Goal: Task Accomplishment & Management: Manage account settings

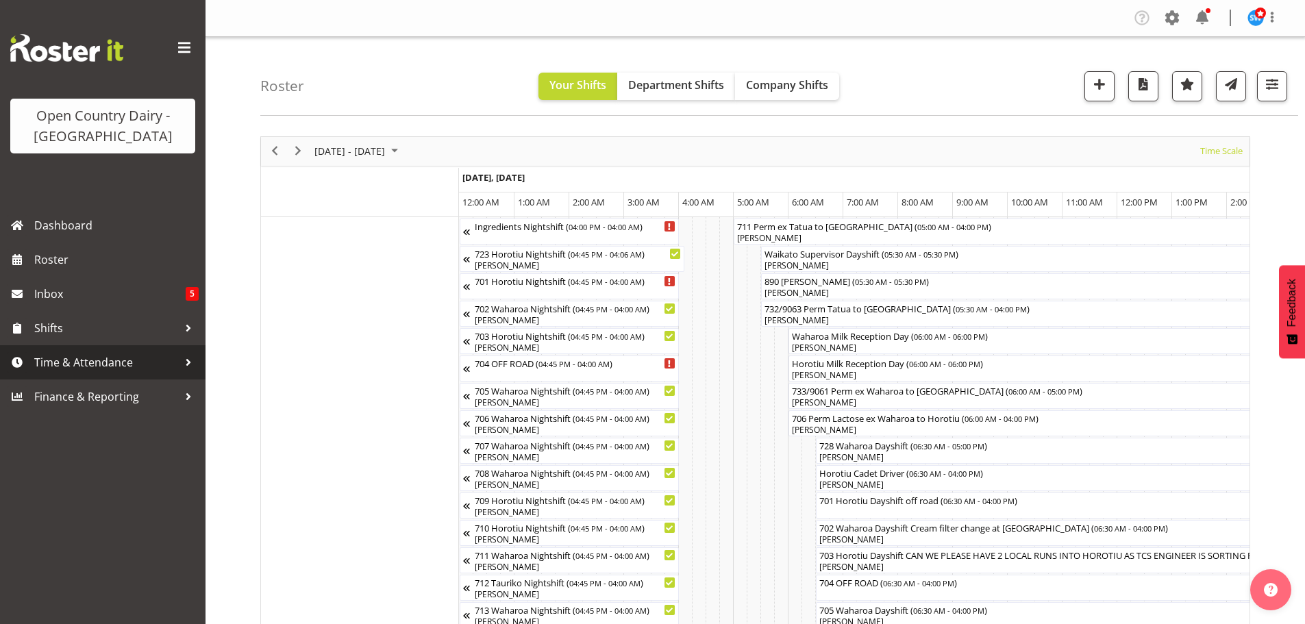
click at [67, 365] on span "Time & Attendance" at bounding box center [106, 362] width 144 height 21
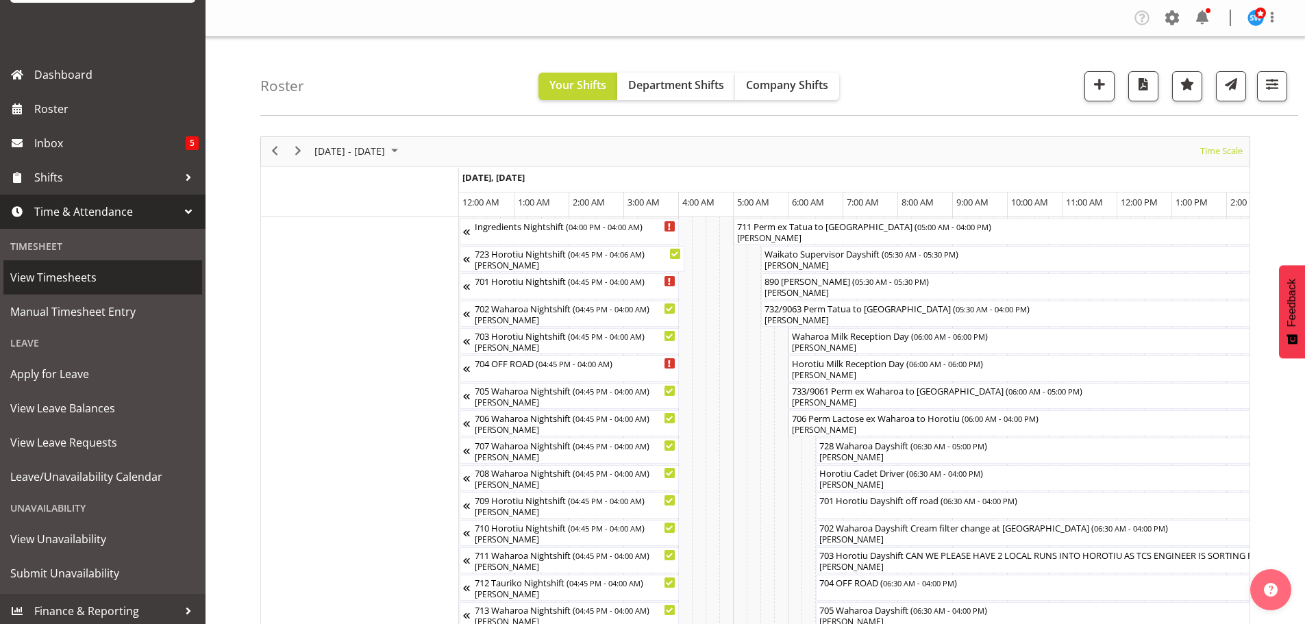
scroll to position [155, 0]
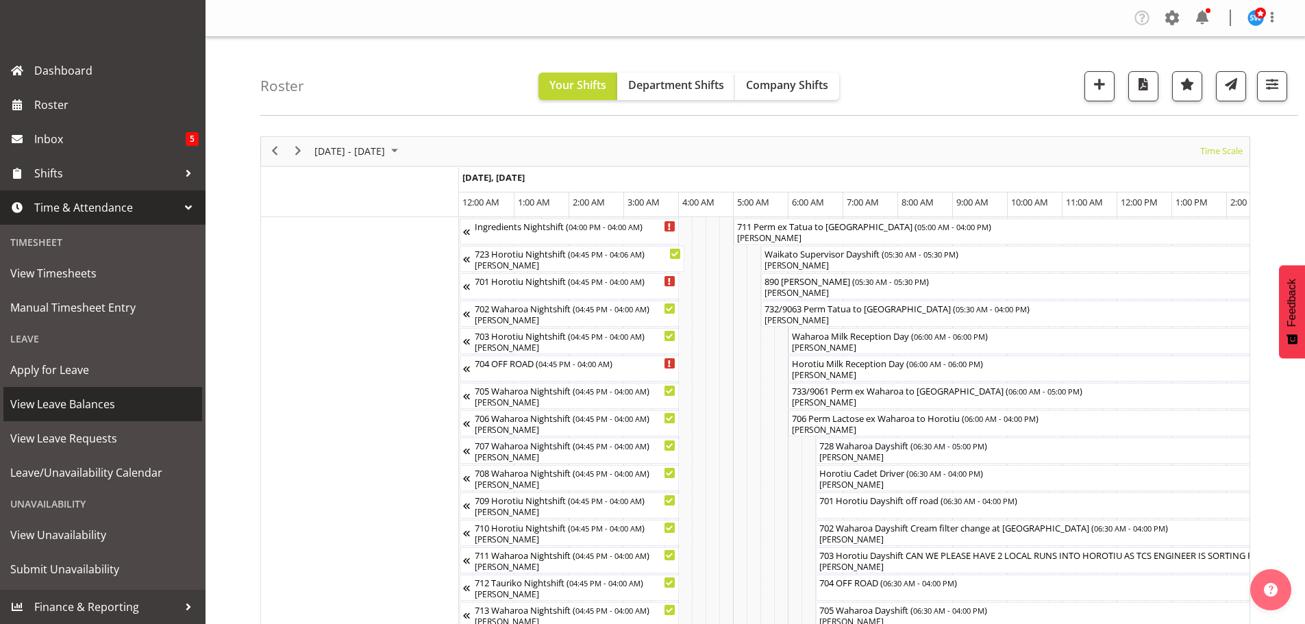
click at [65, 407] on span "View Leave Balances" at bounding box center [102, 404] width 185 height 21
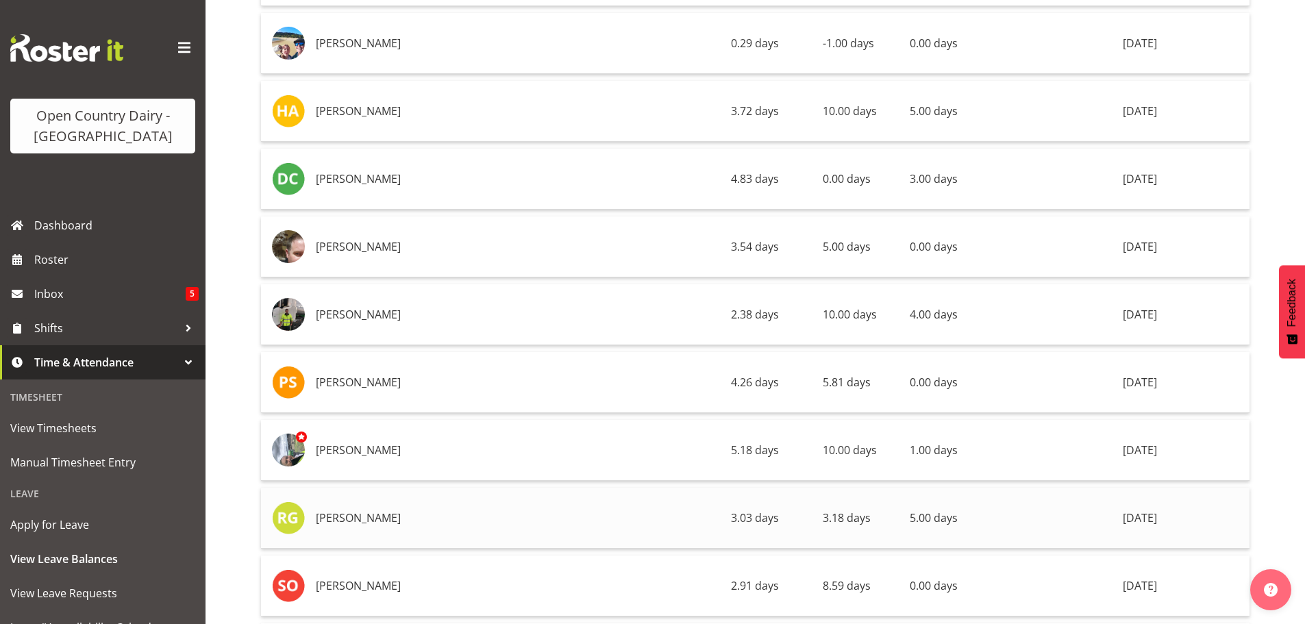
scroll to position [7466, 0]
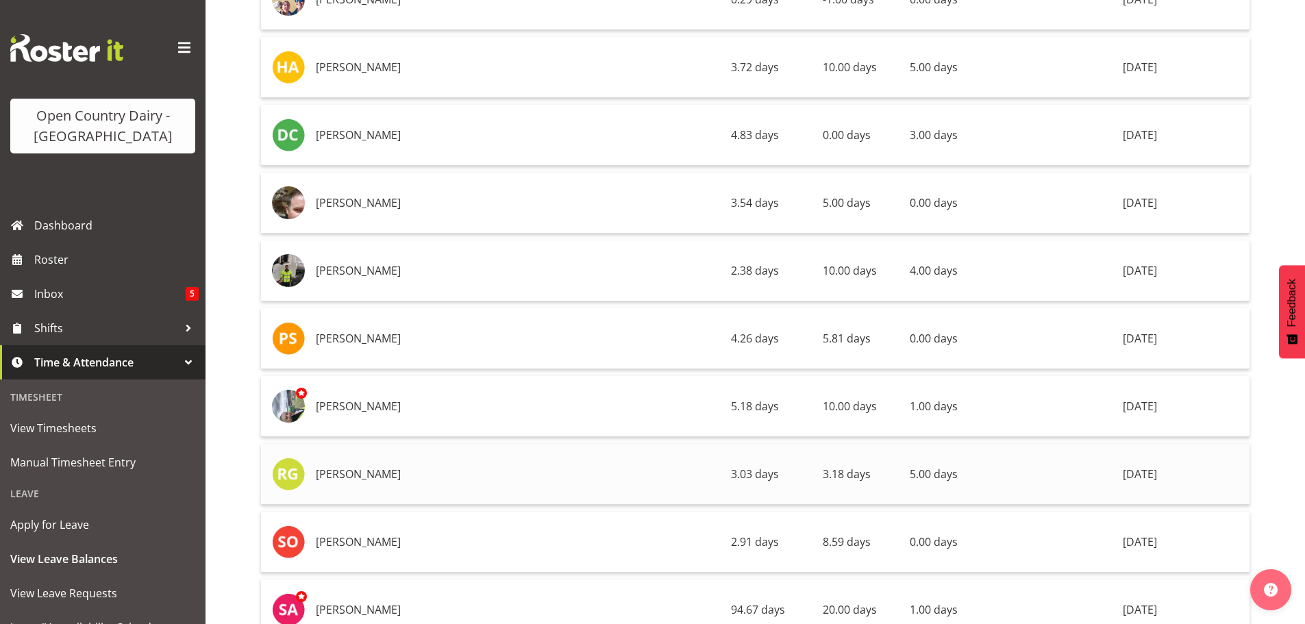
click at [432, 479] on td "[PERSON_NAME]" at bounding box center [517, 474] width 415 height 61
click at [293, 477] on img at bounding box center [288, 474] width 33 height 33
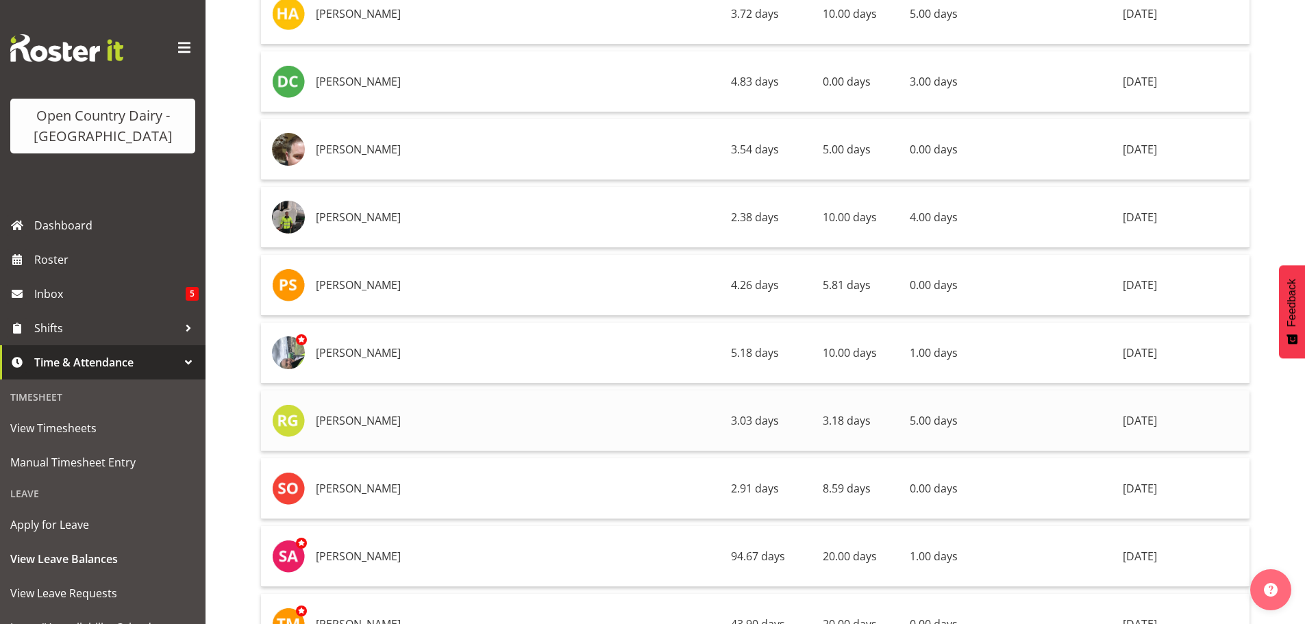
scroll to position [7535, 0]
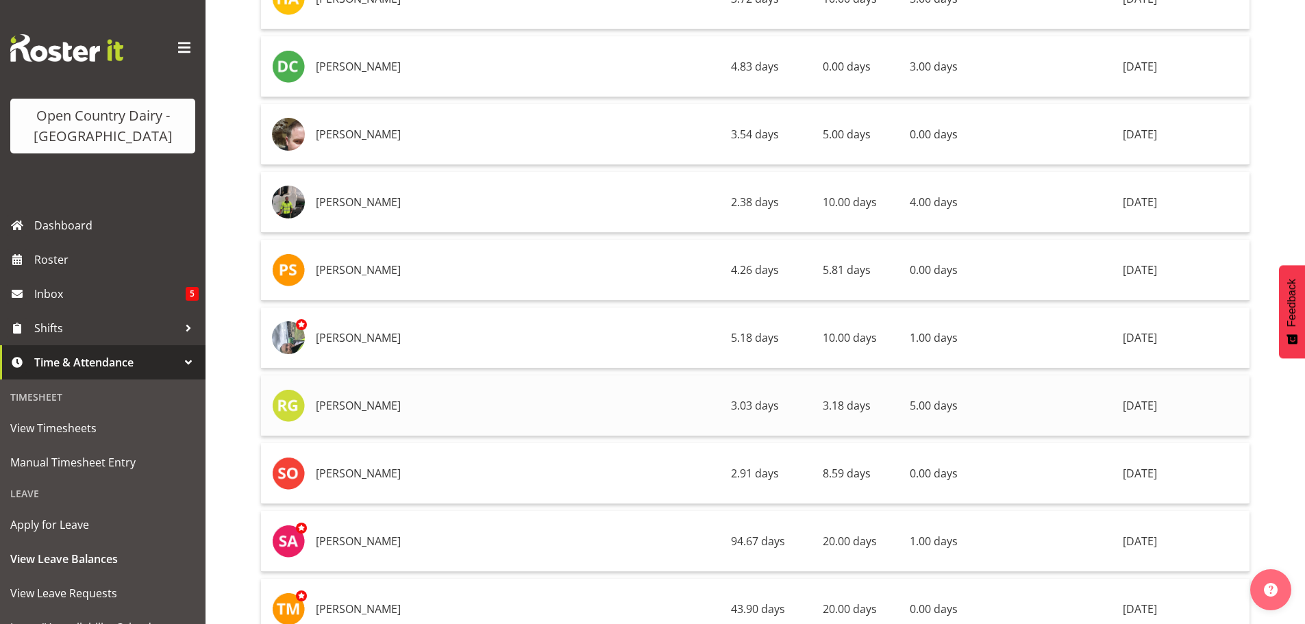
click at [346, 408] on td "Rhys Greener" at bounding box center [517, 405] width 415 height 61
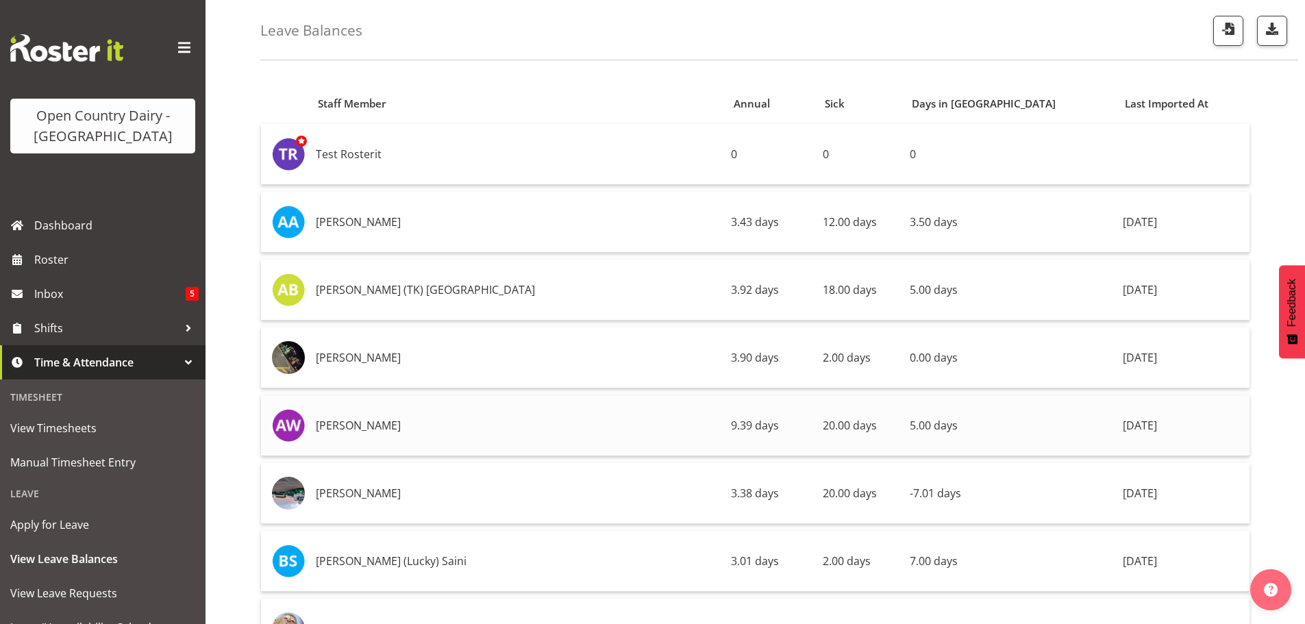
scroll to position [0, 0]
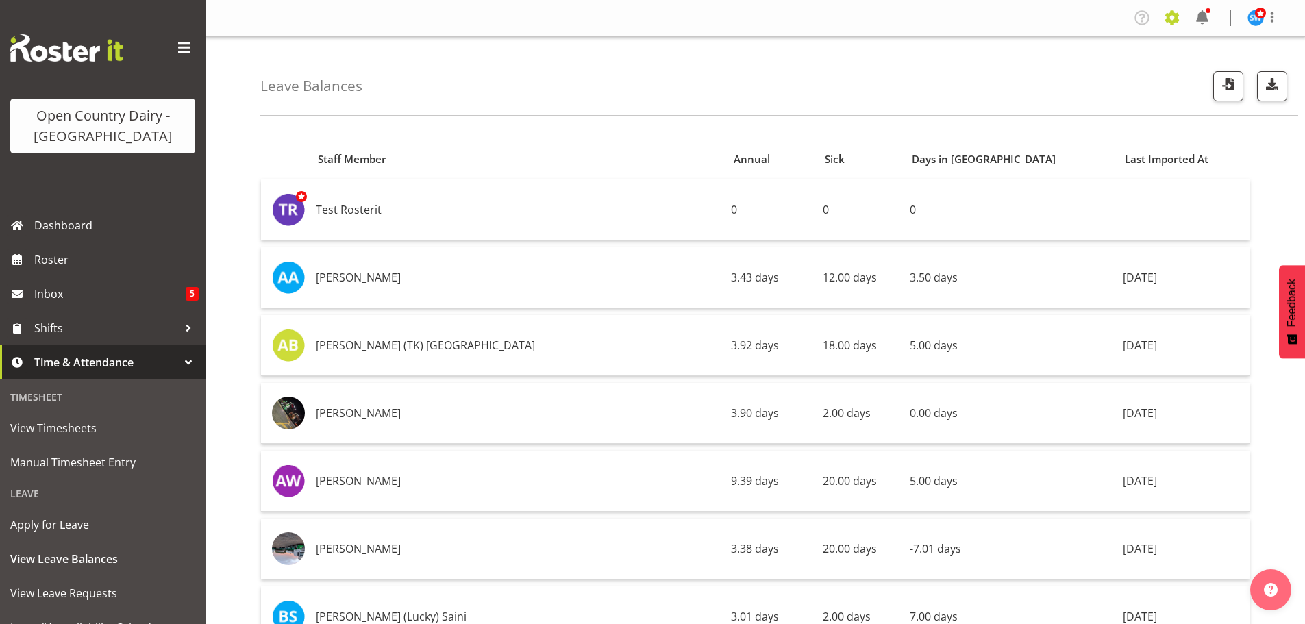
click at [1173, 16] on span at bounding box center [1172, 18] width 22 height 22
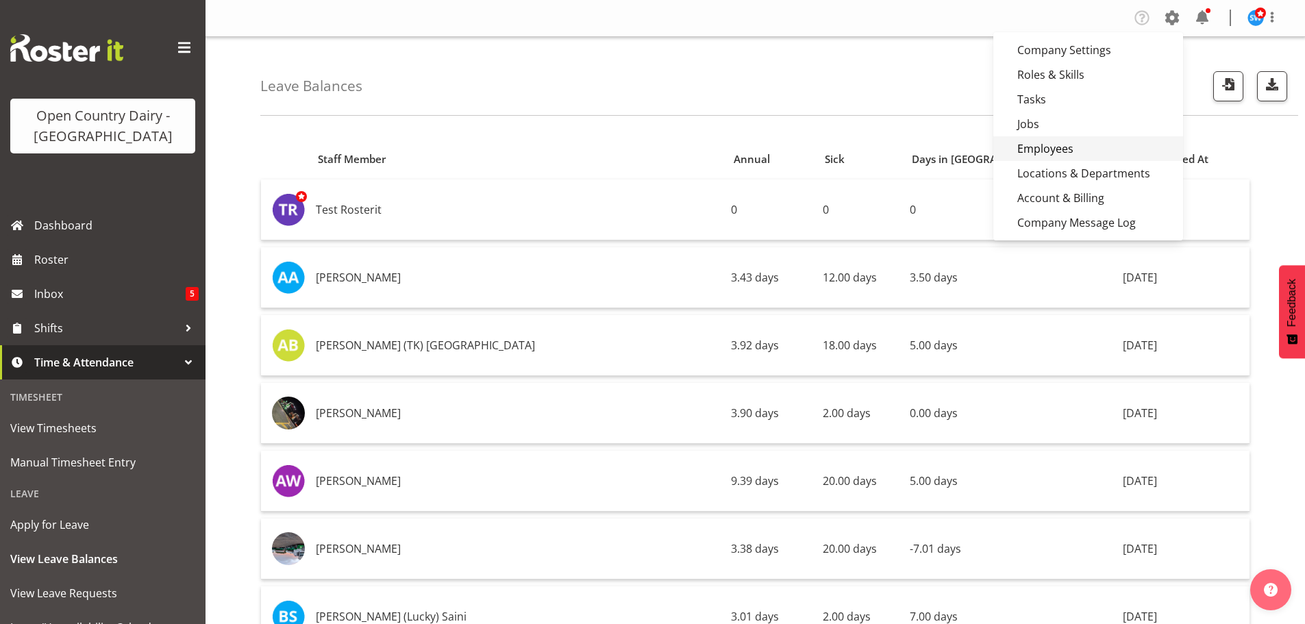
click at [1063, 151] on link "Employees" at bounding box center [1088, 148] width 190 height 25
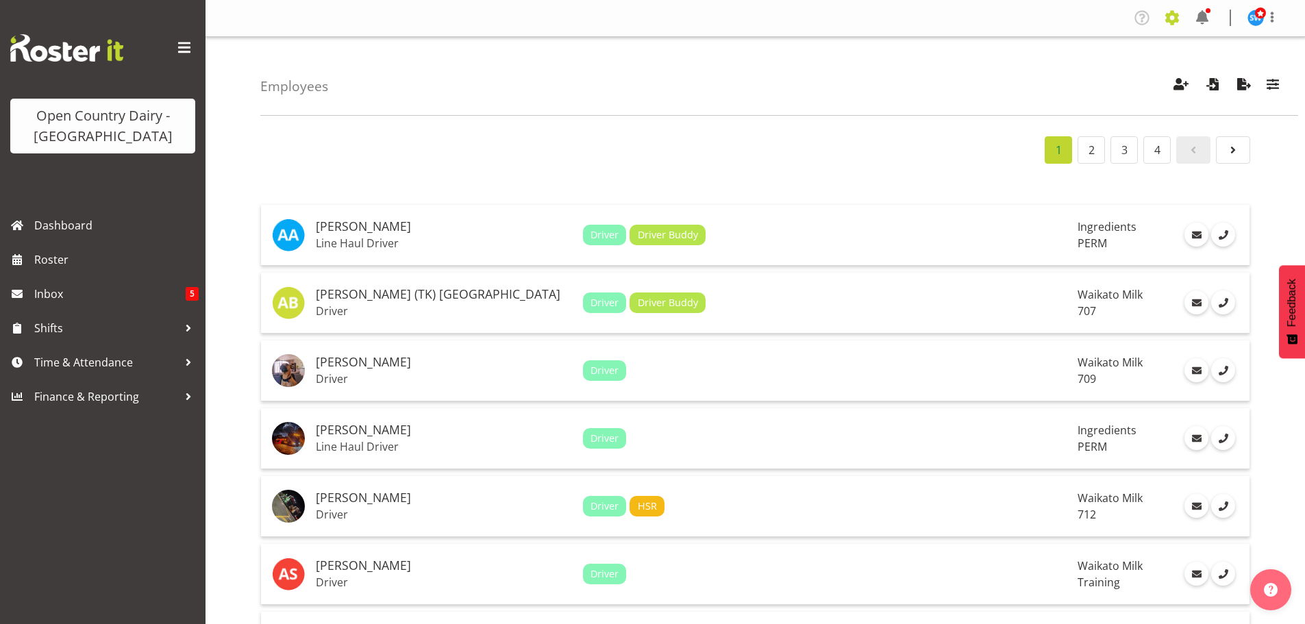
click at [1176, 22] on span at bounding box center [1172, 18] width 22 height 22
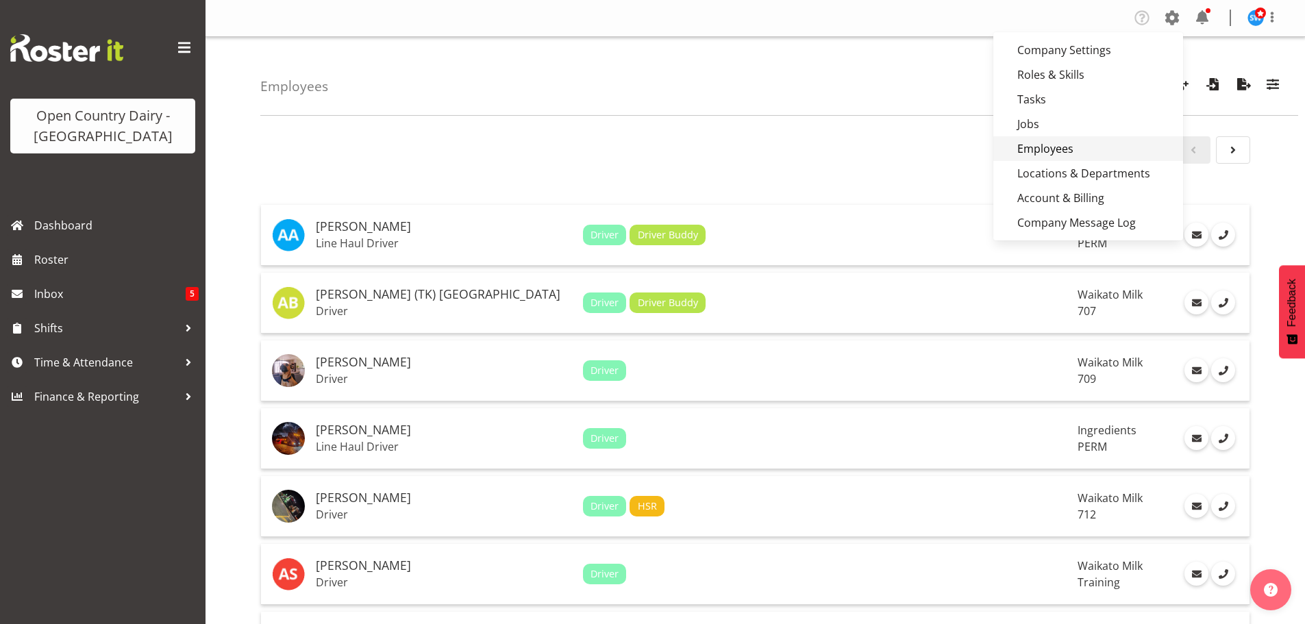
click at [1049, 153] on link "Employees" at bounding box center [1088, 148] width 190 height 25
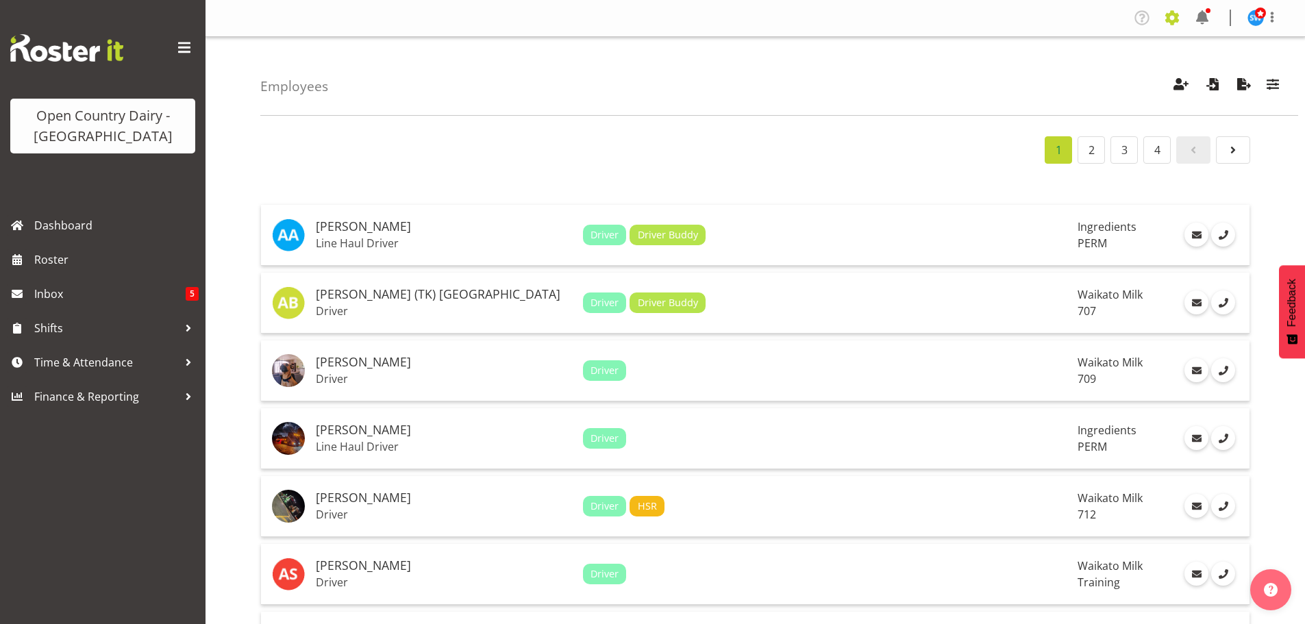
click at [1173, 19] on span at bounding box center [1172, 18] width 22 height 22
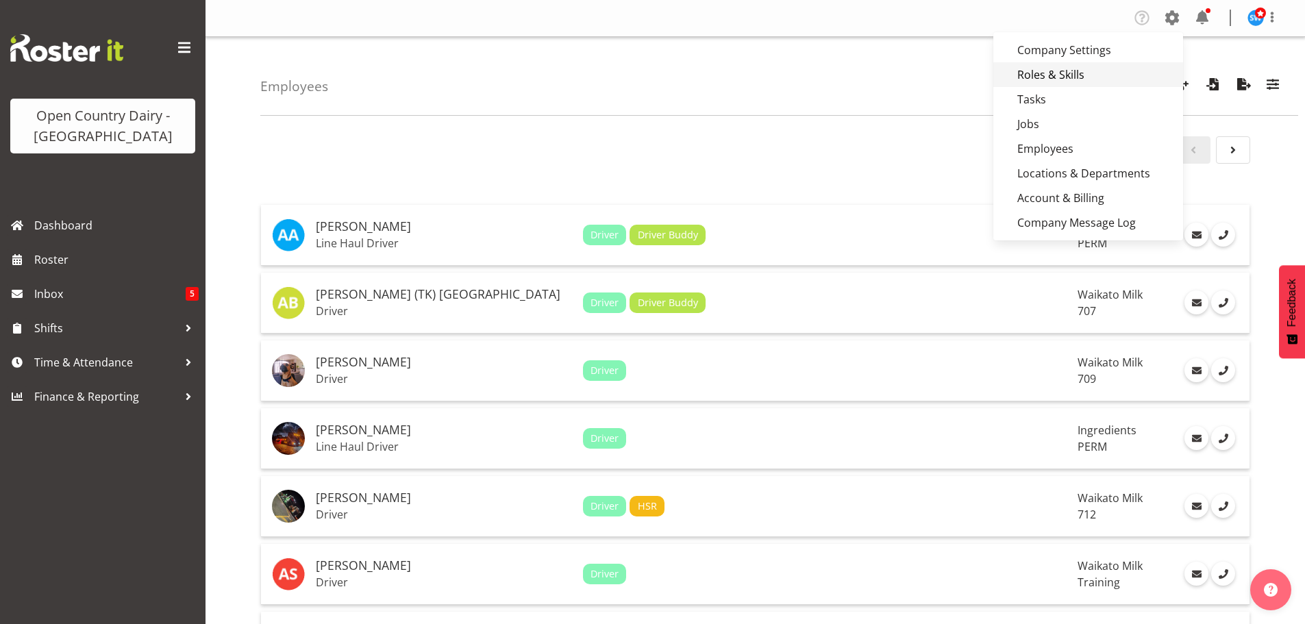
click at [1060, 82] on link "Roles & Skills" at bounding box center [1088, 74] width 190 height 25
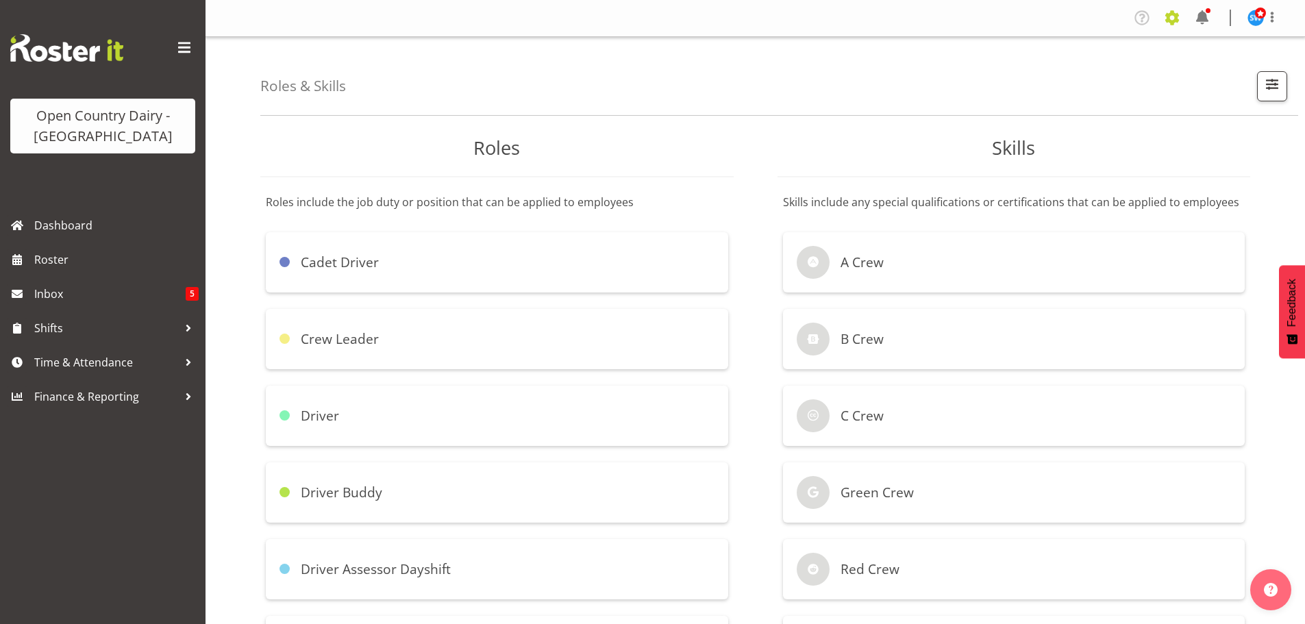
click at [1177, 20] on span at bounding box center [1172, 18] width 22 height 22
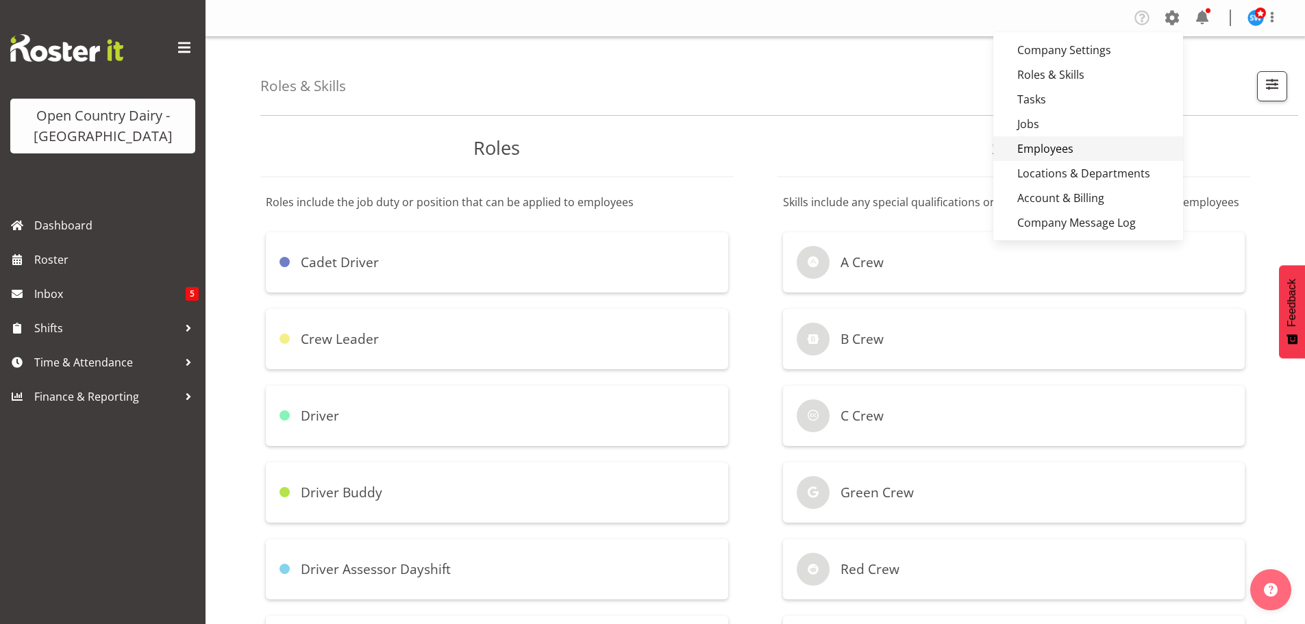
click at [1067, 153] on link "Employees" at bounding box center [1088, 148] width 190 height 25
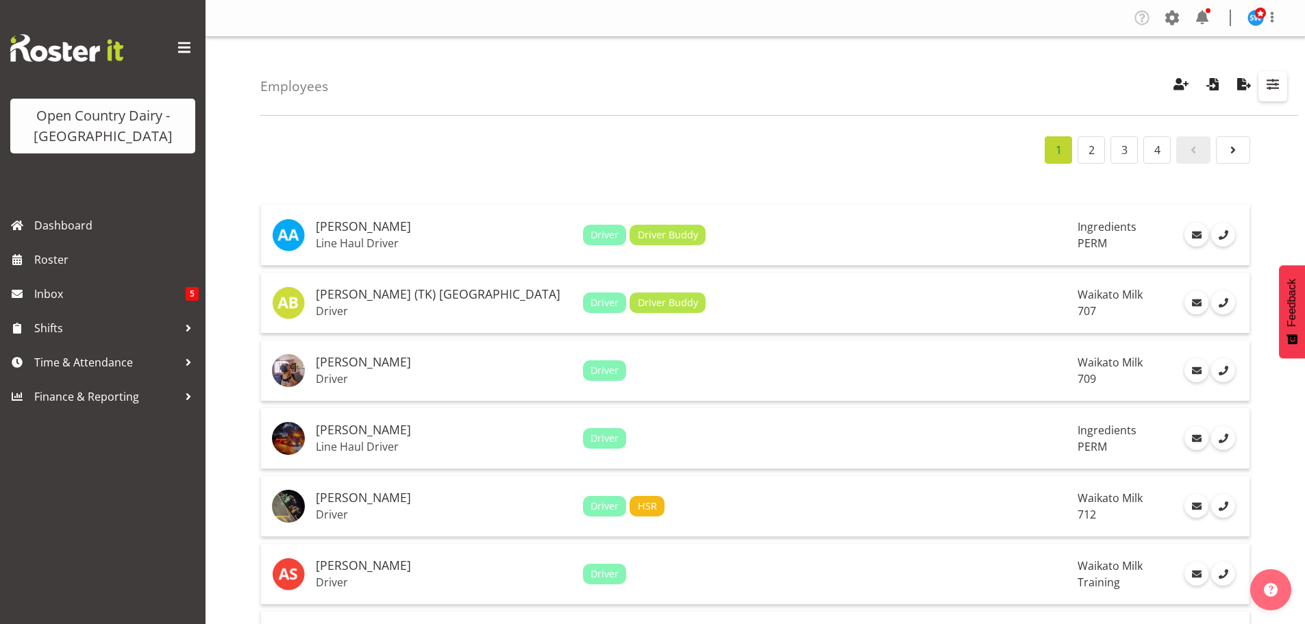
click at [1270, 79] on span "button" at bounding box center [1273, 84] width 18 height 18
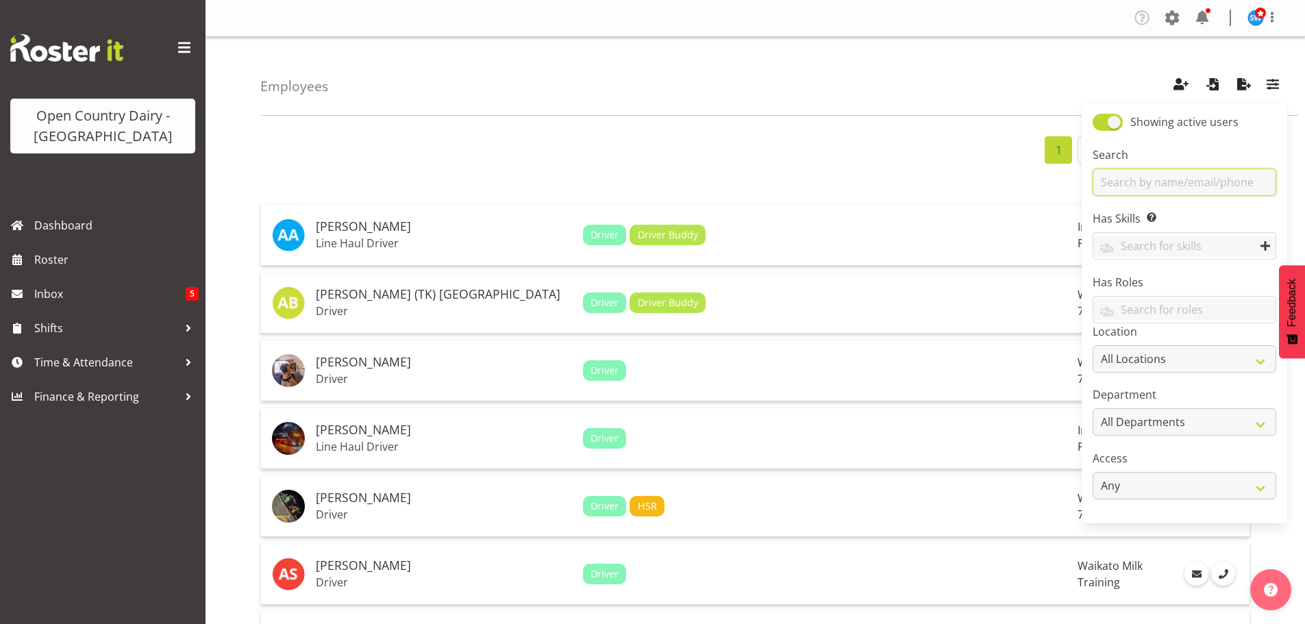
click at [1136, 183] on input "text" at bounding box center [1185, 182] width 184 height 27
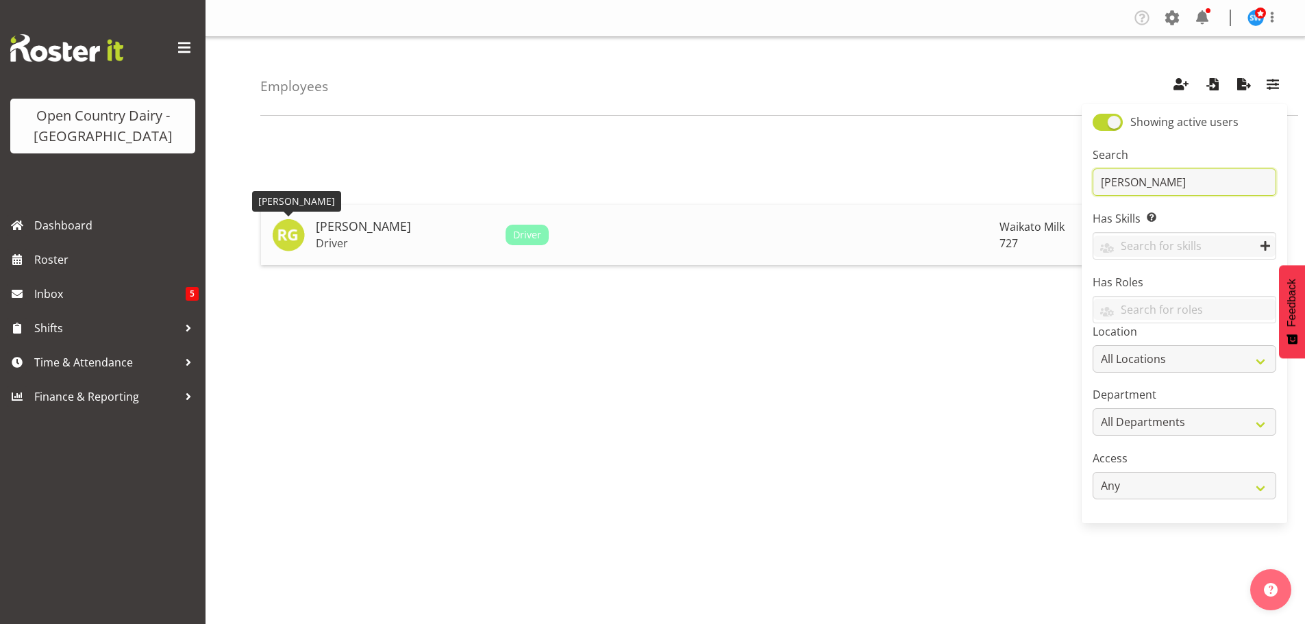
type input "[PERSON_NAME]"
click at [288, 243] on img at bounding box center [288, 235] width 33 height 33
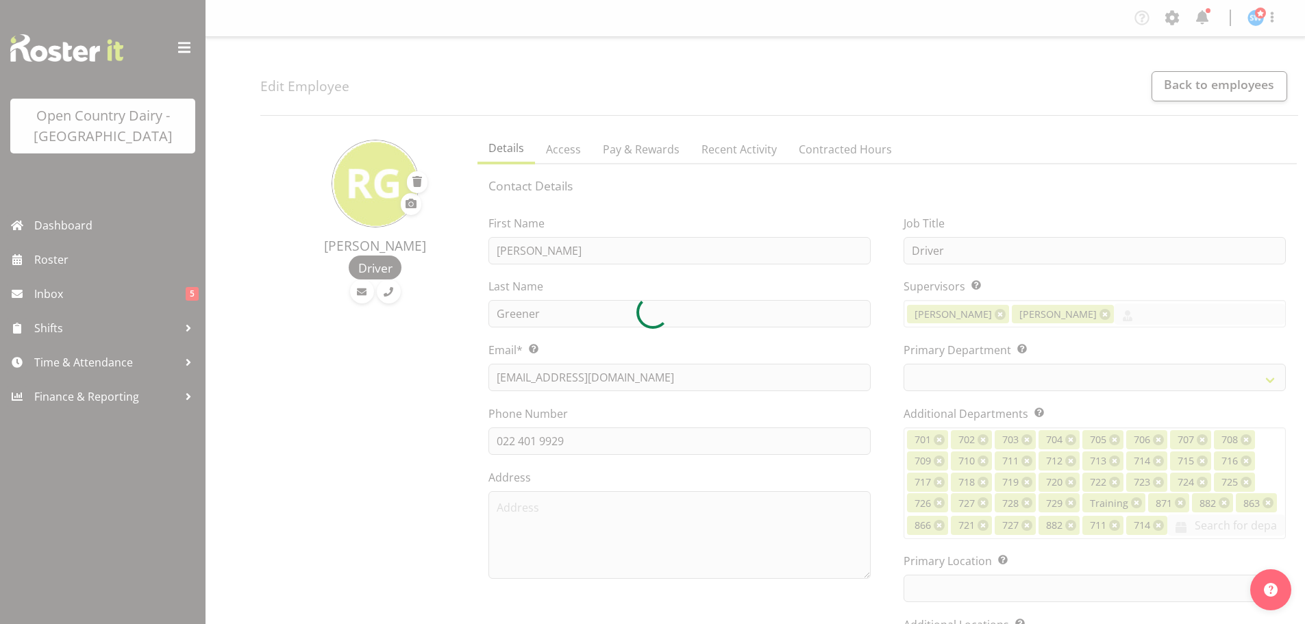
select select "TimelineWeek"
select select
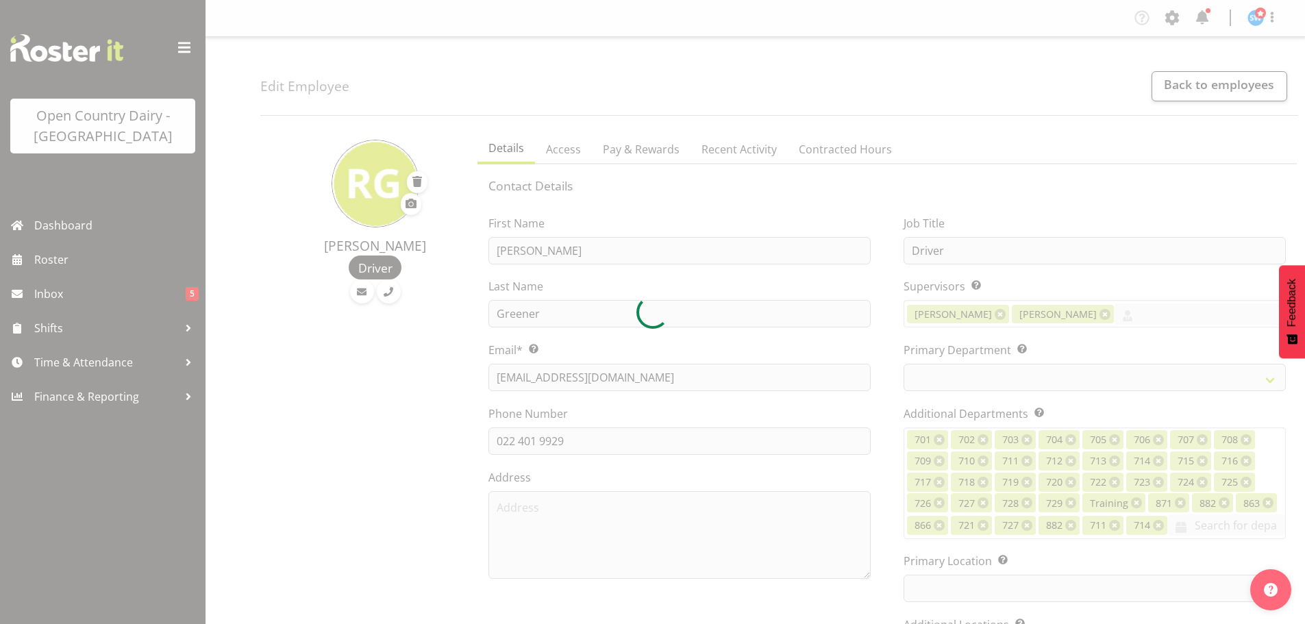
select select
select select "1054"
select select "761"
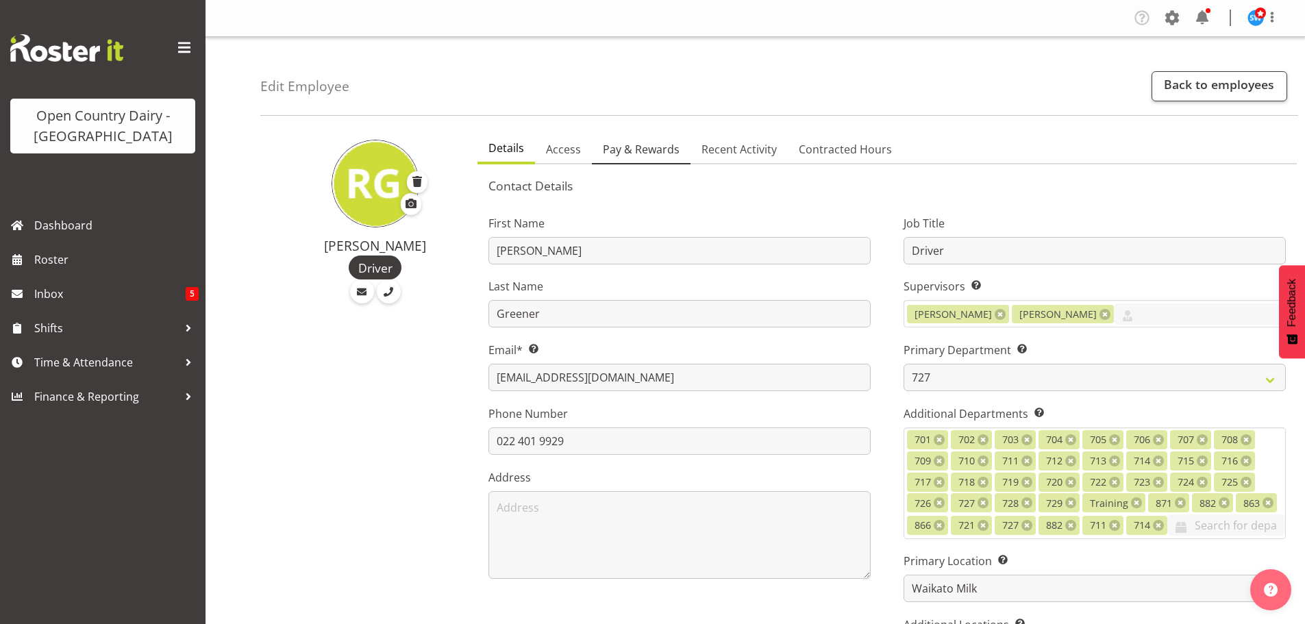
click at [634, 155] on span "Pay & Rewards" at bounding box center [641, 149] width 77 height 16
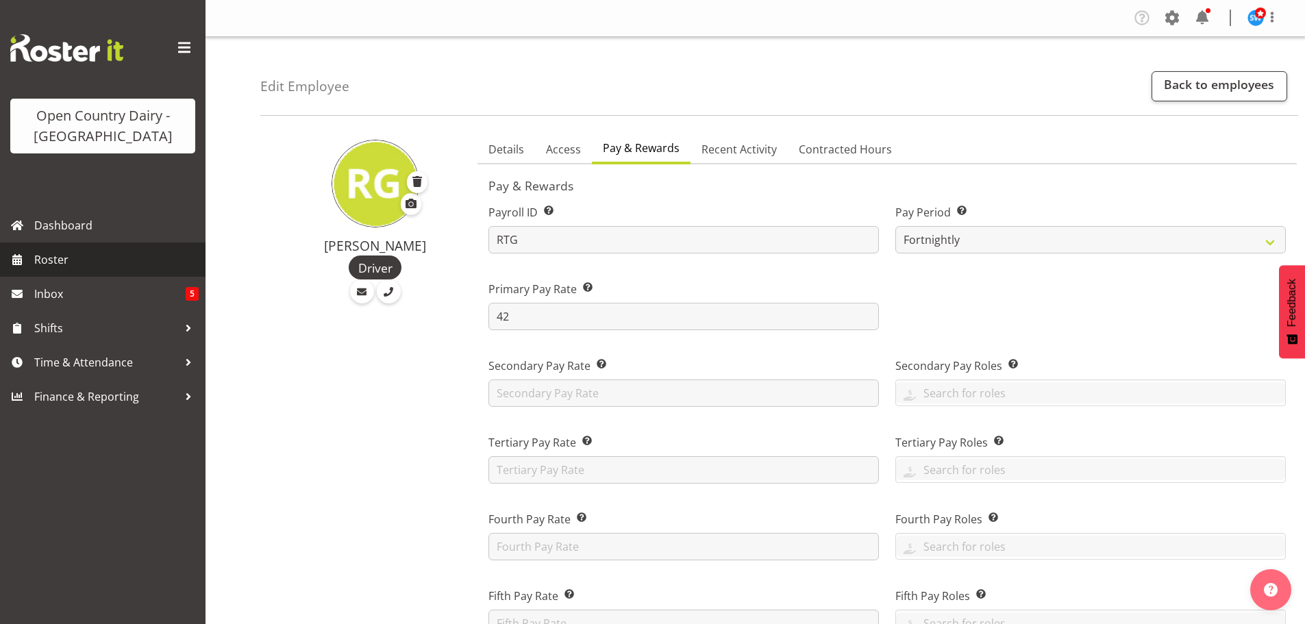
click at [42, 264] on span "Roster" at bounding box center [116, 259] width 164 height 21
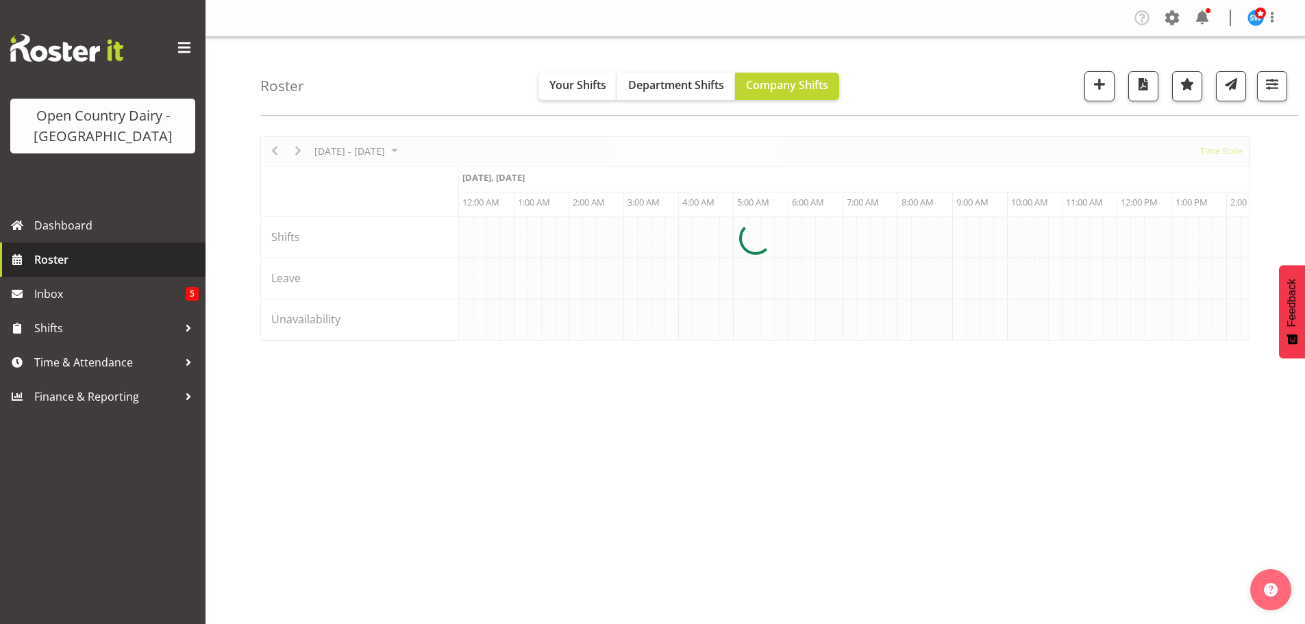
scroll to position [0, 2630]
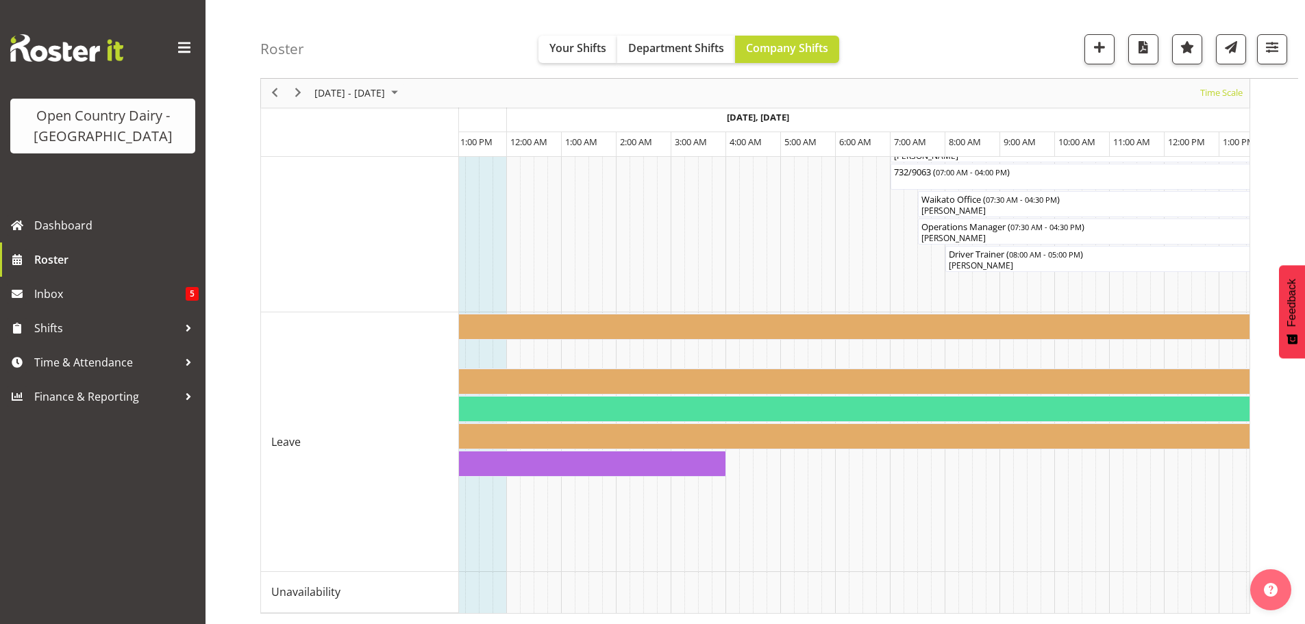
scroll to position [0, 4162]
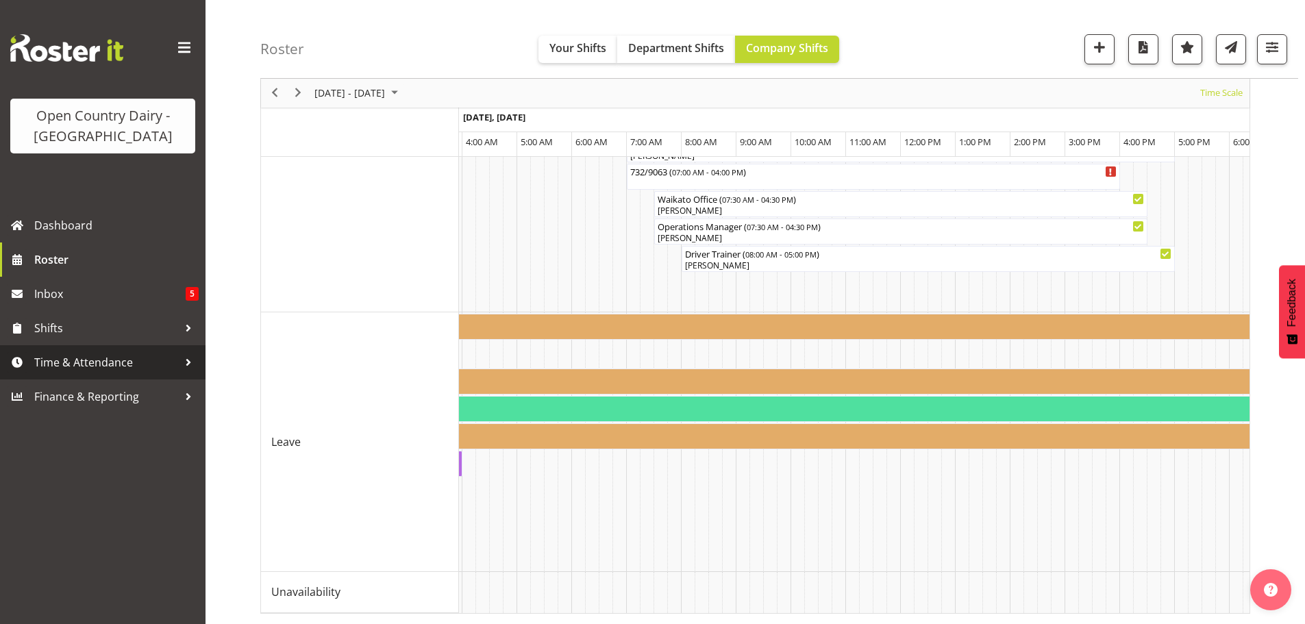
click at [77, 361] on span "Time & Attendance" at bounding box center [106, 362] width 144 height 21
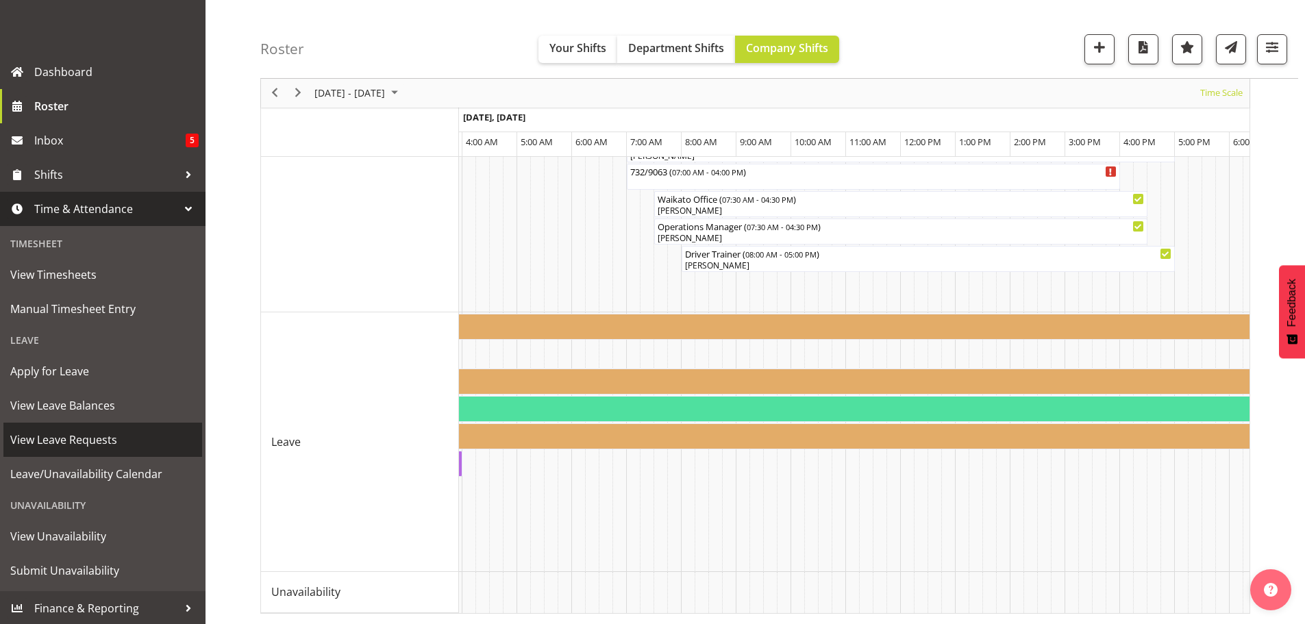
scroll to position [155, 0]
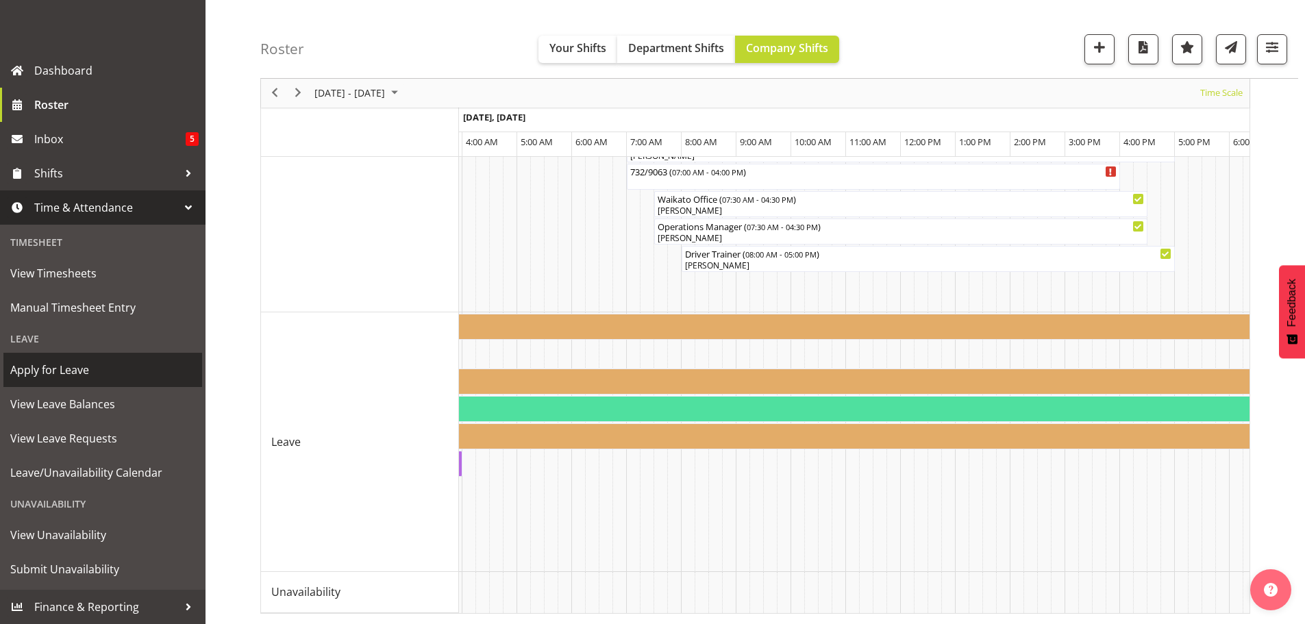
click at [61, 369] on span "Apply for Leave" at bounding box center [102, 370] width 185 height 21
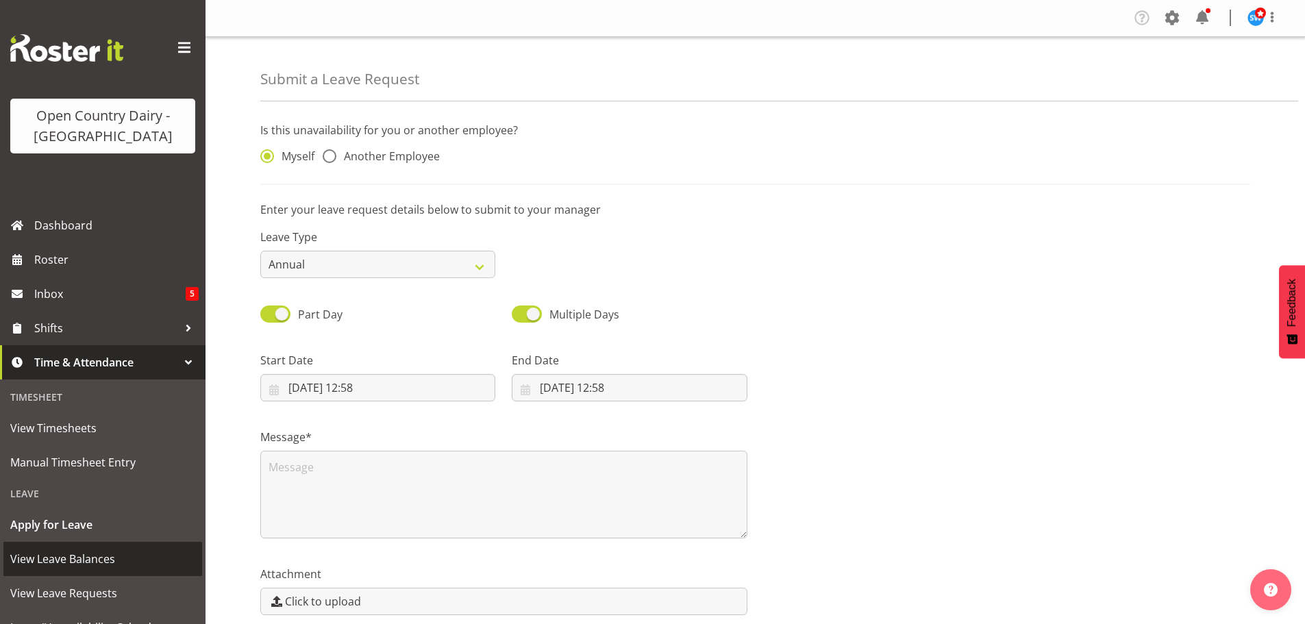
click at [82, 562] on span "View Leave Balances" at bounding box center [102, 559] width 185 height 21
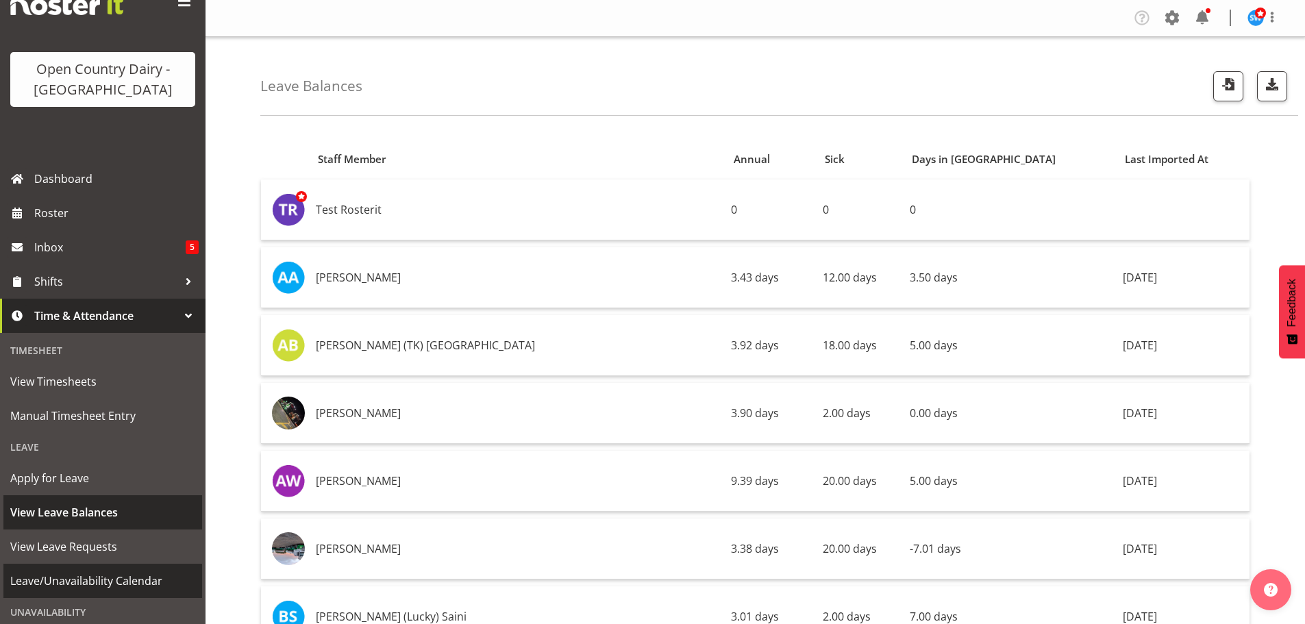
scroll to position [68, 0]
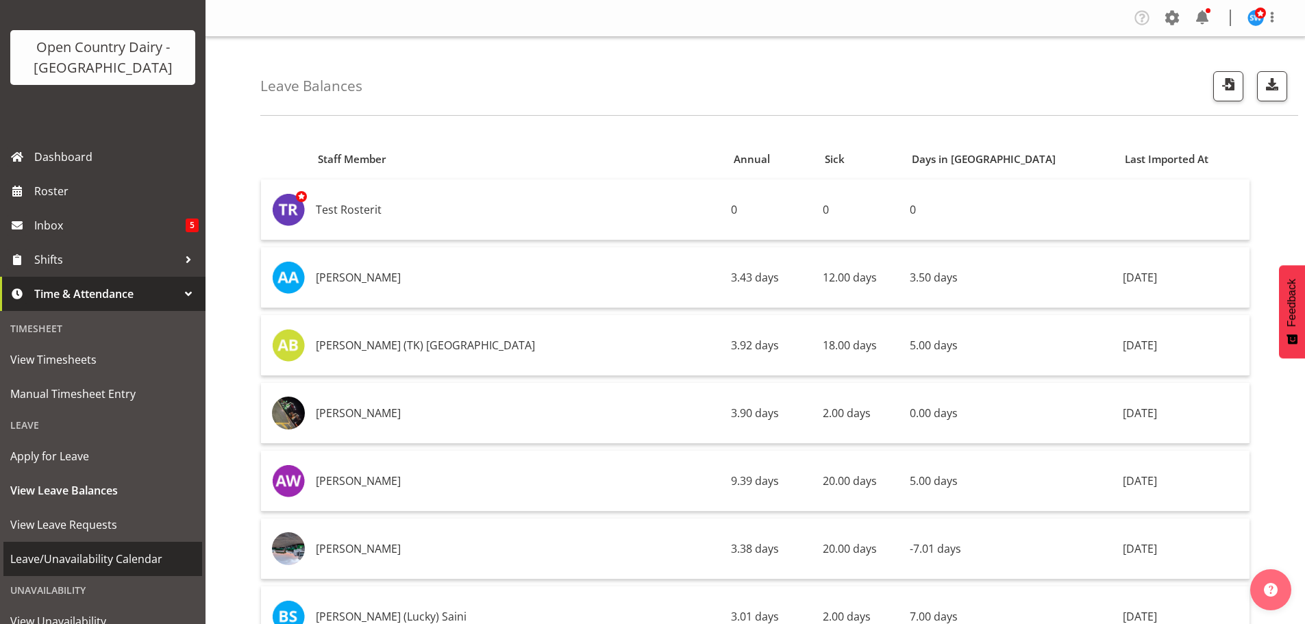
click at [89, 556] on span "Leave/Unavailability Calendar" at bounding box center [102, 559] width 185 height 21
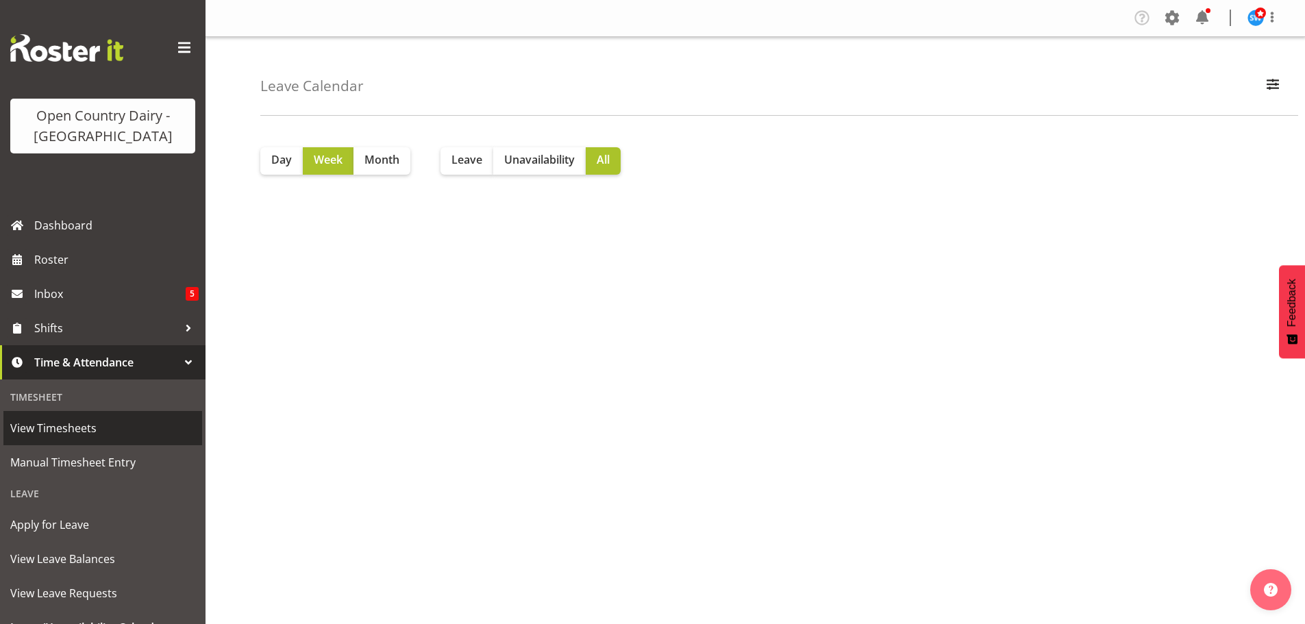
click at [55, 434] on span "View Timesheets" at bounding box center [102, 428] width 185 height 21
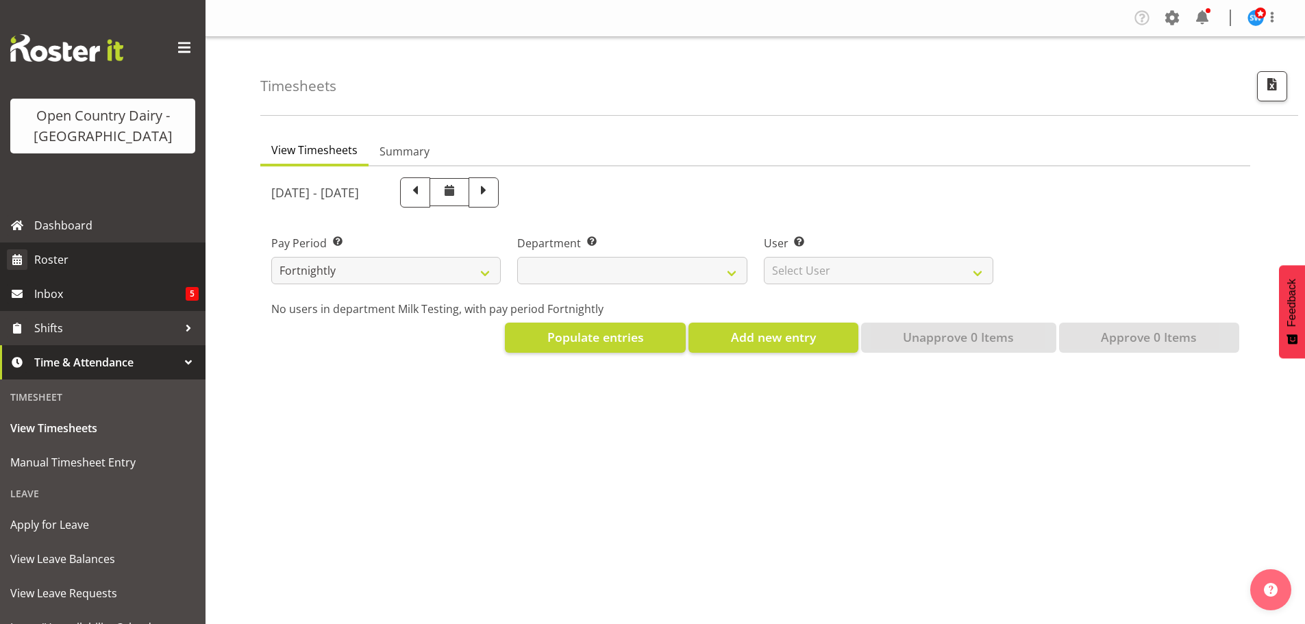
select select
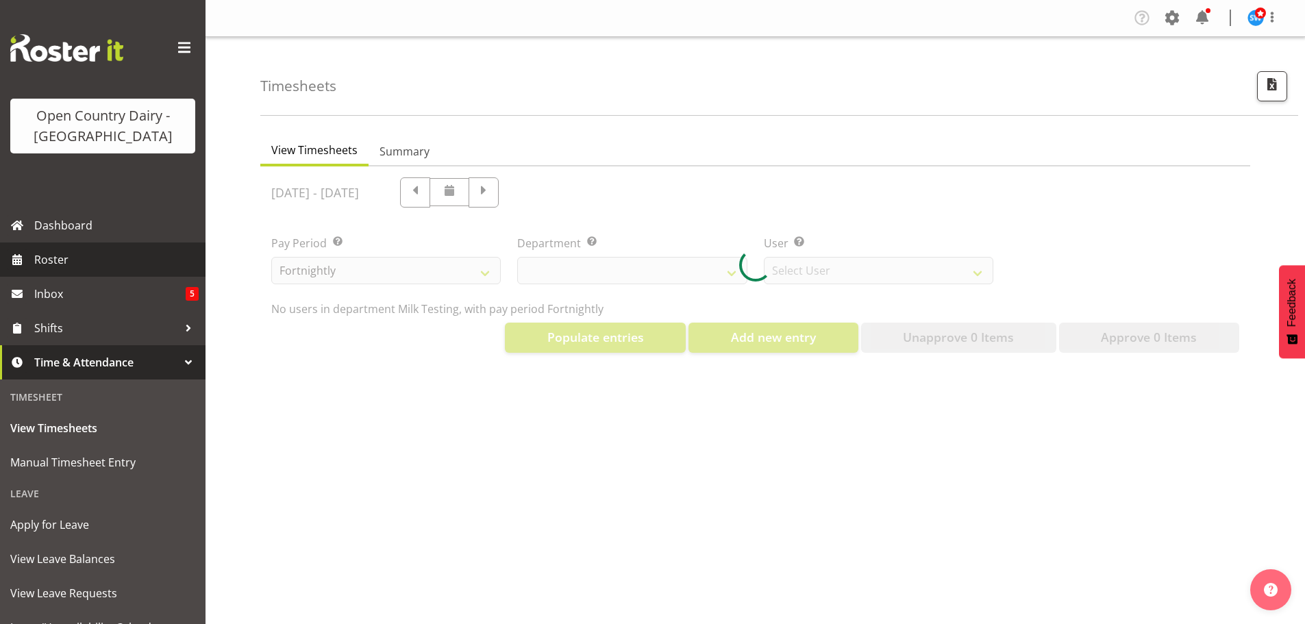
click at [48, 266] on span "Roster" at bounding box center [116, 259] width 164 height 21
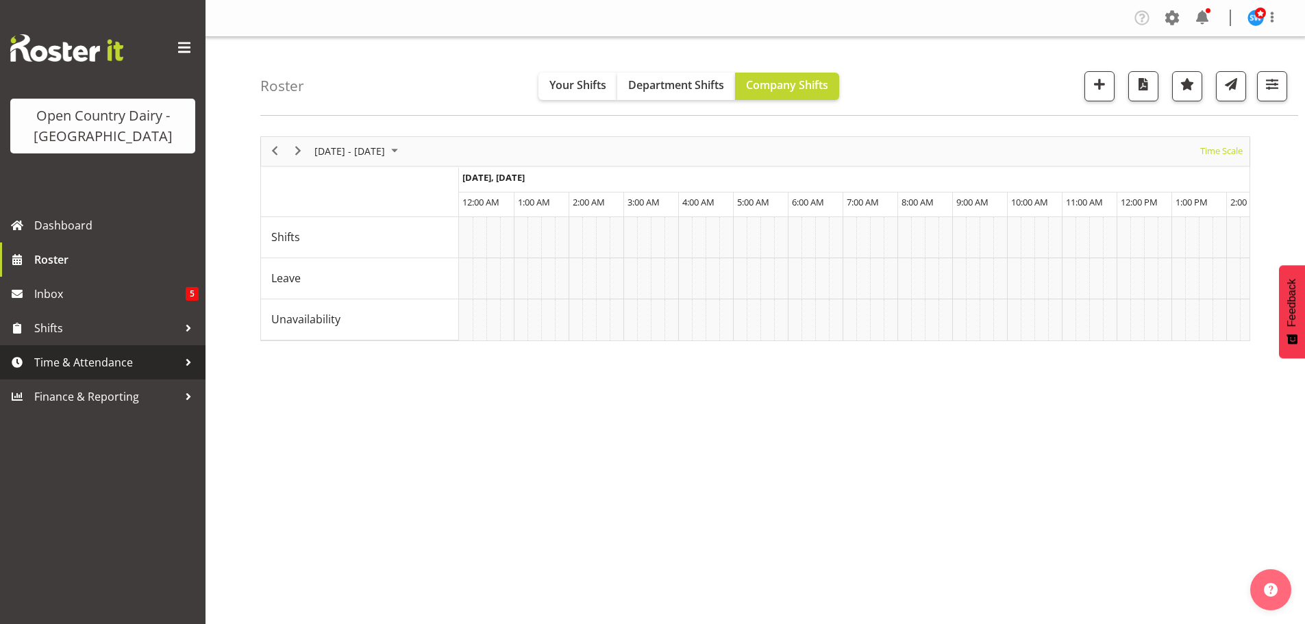
click at [47, 366] on span "Time & Attendance" at bounding box center [106, 362] width 144 height 21
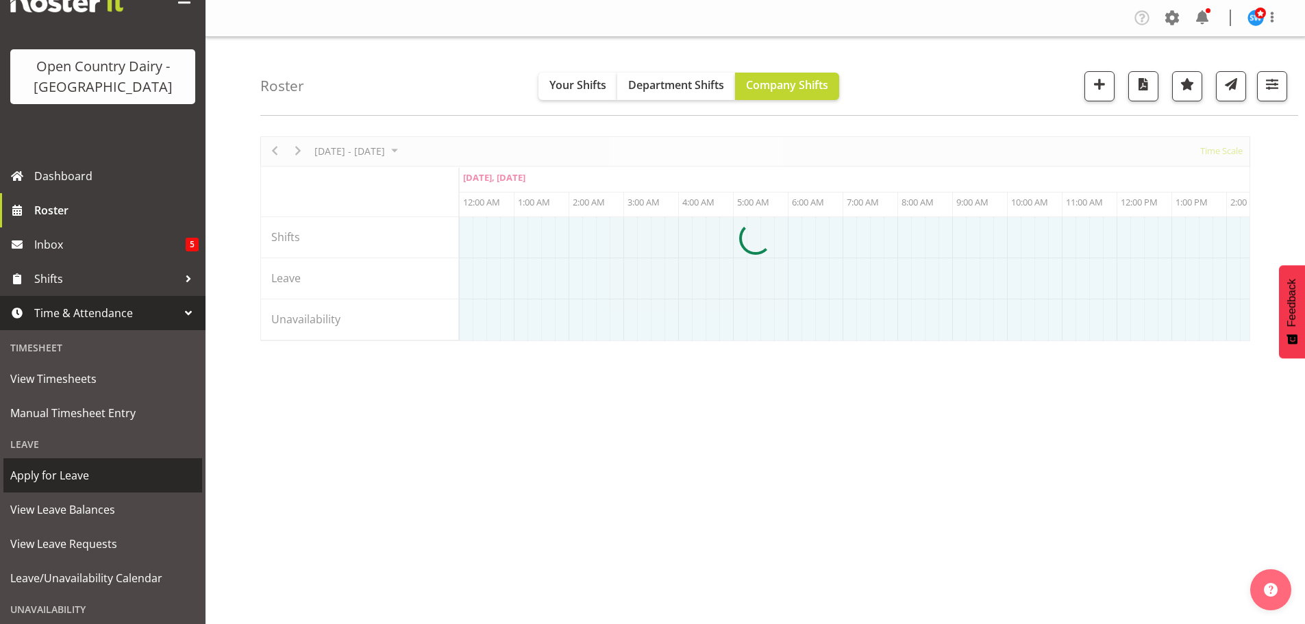
scroll to position [68, 0]
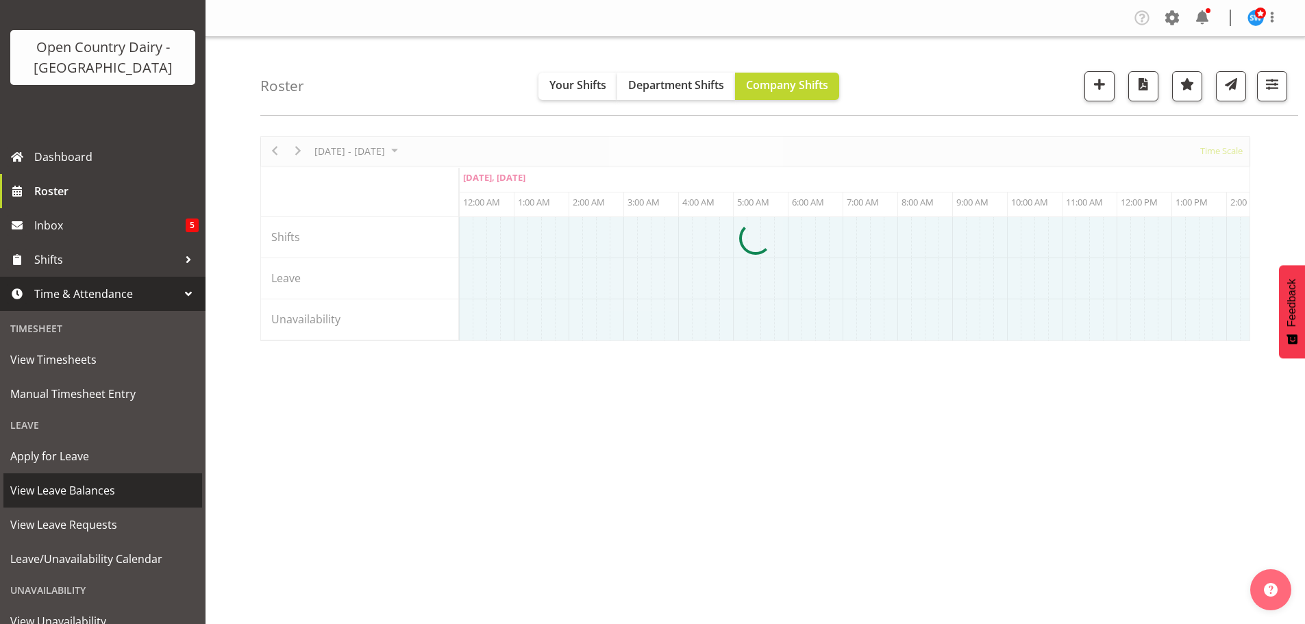
click at [86, 495] on span "View Leave Balances" at bounding box center [102, 490] width 185 height 21
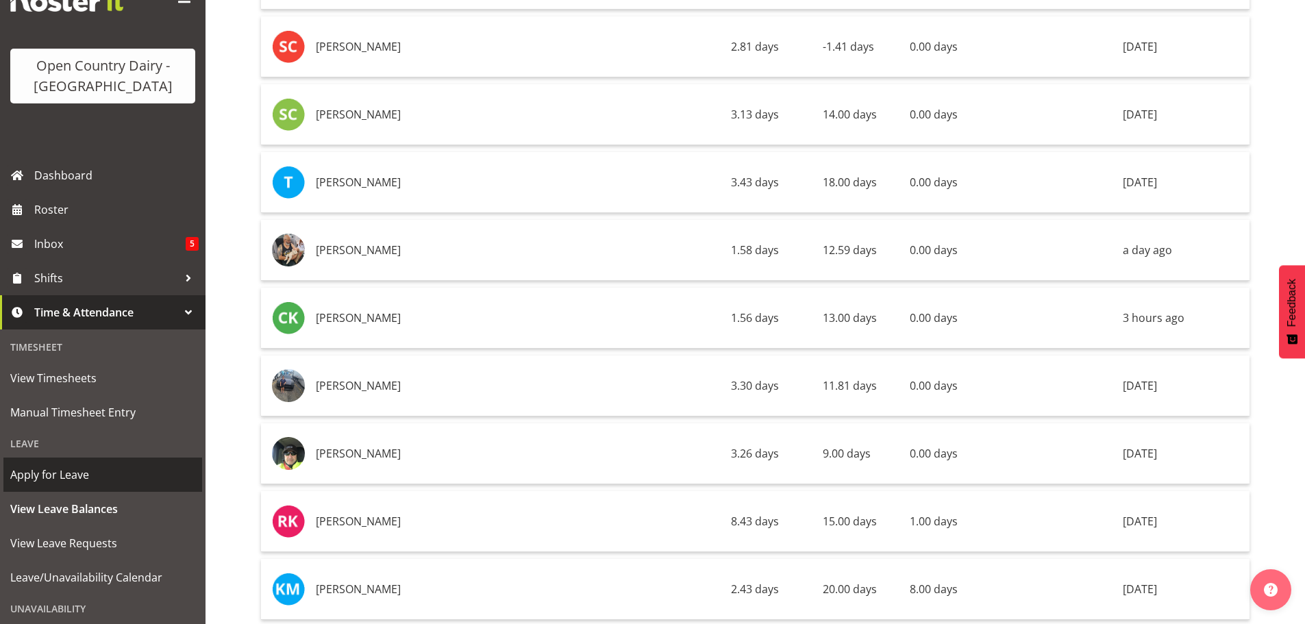
scroll to position [137, 0]
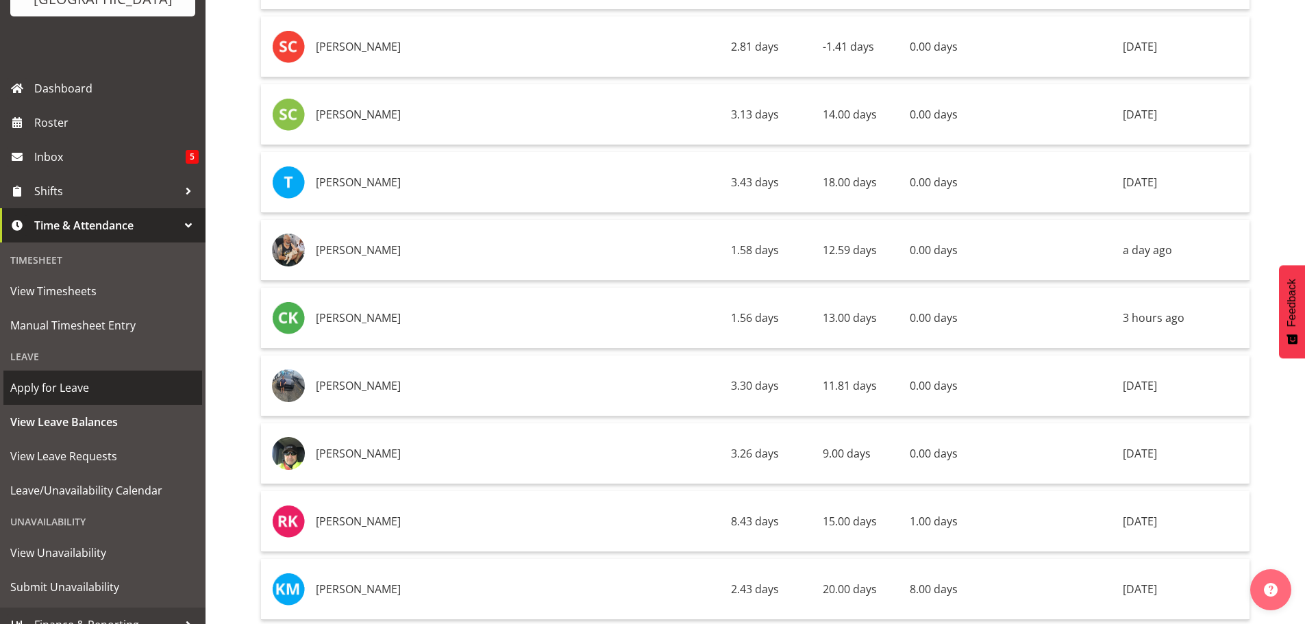
click at [42, 389] on span "Apply for Leave" at bounding box center [102, 387] width 185 height 21
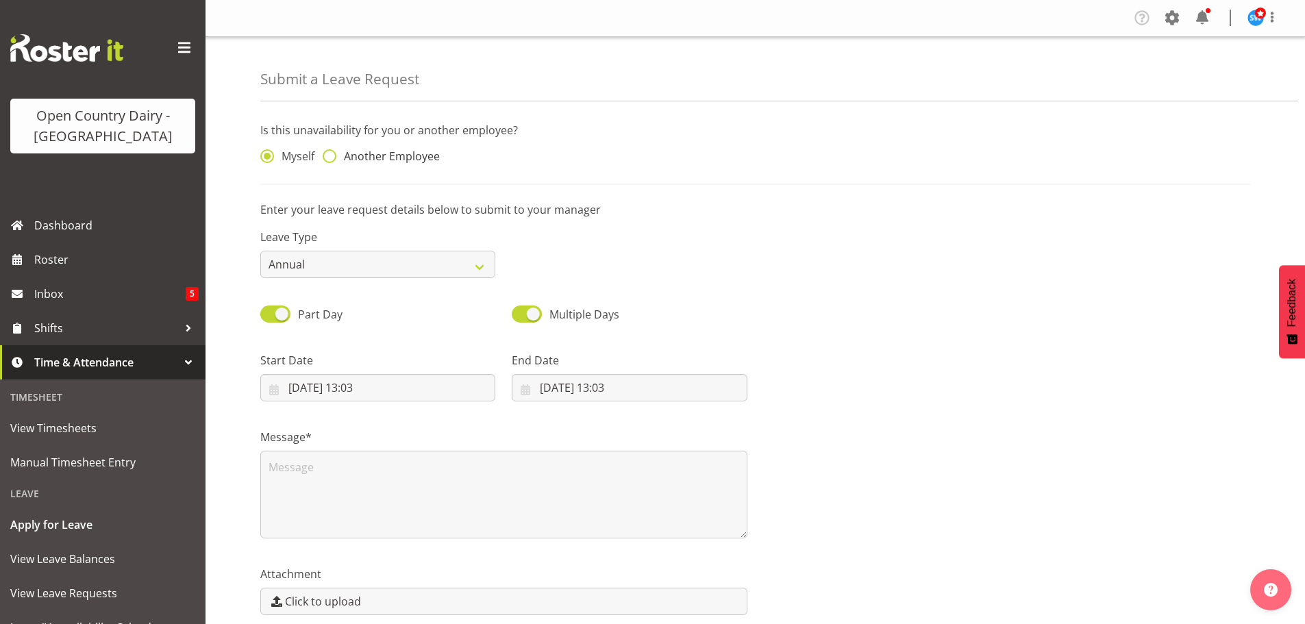
click at [332, 160] on span at bounding box center [330, 156] width 14 height 14
click at [332, 160] on input "Another Employee" at bounding box center [327, 156] width 9 height 9
radio input "true"
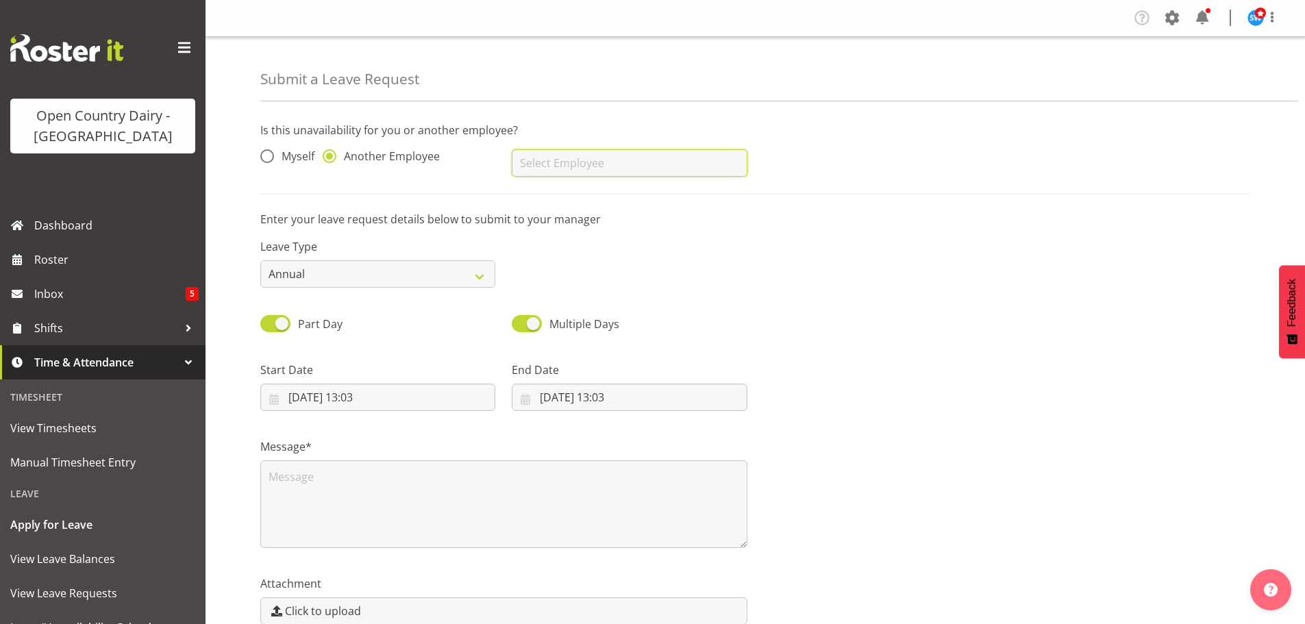
click at [546, 164] on input "text" at bounding box center [629, 162] width 235 height 27
click at [575, 196] on span "[PERSON_NAME]" at bounding box center [565, 197] width 85 height 15
type input "[PERSON_NAME]"
click at [481, 276] on select "Annual Sick Leave Without Pay Bereavement Domestic Violence Parental Jury Servi…" at bounding box center [377, 273] width 235 height 27
select select "Sick"
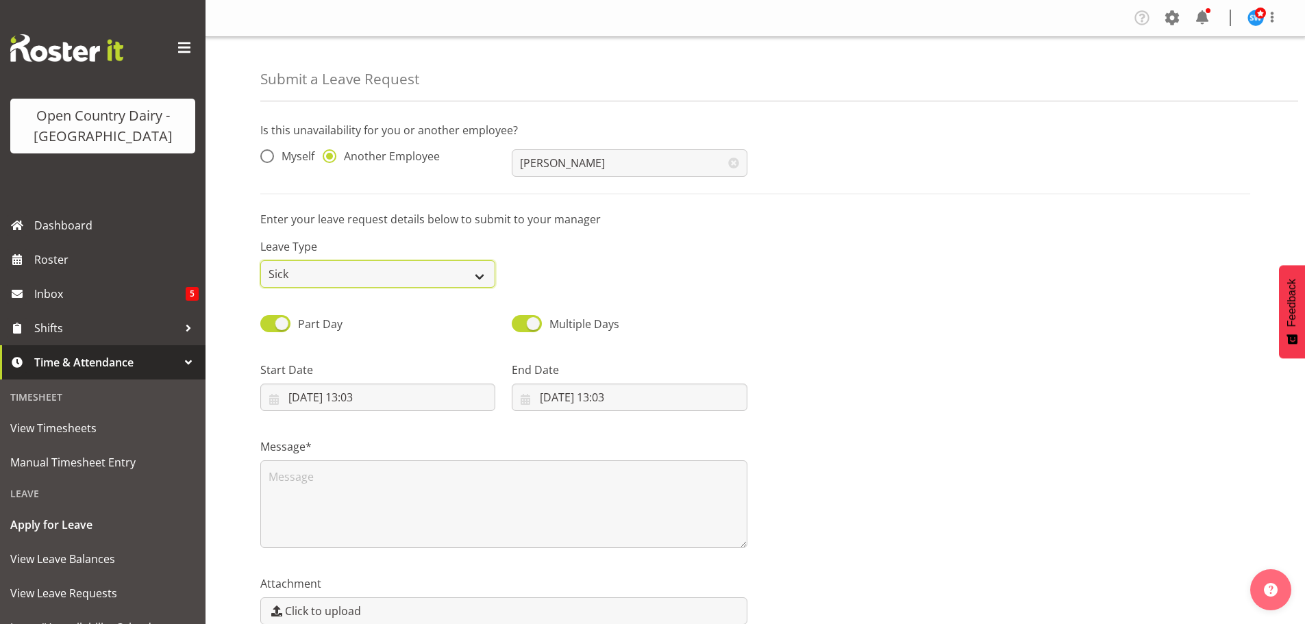
click at [260, 260] on select "Annual Sick Leave Without Pay Bereavement Domestic Violence Parental Jury Servi…" at bounding box center [377, 273] width 235 height 27
click at [277, 403] on input "[DATE] 13:03" at bounding box center [377, 397] width 235 height 27
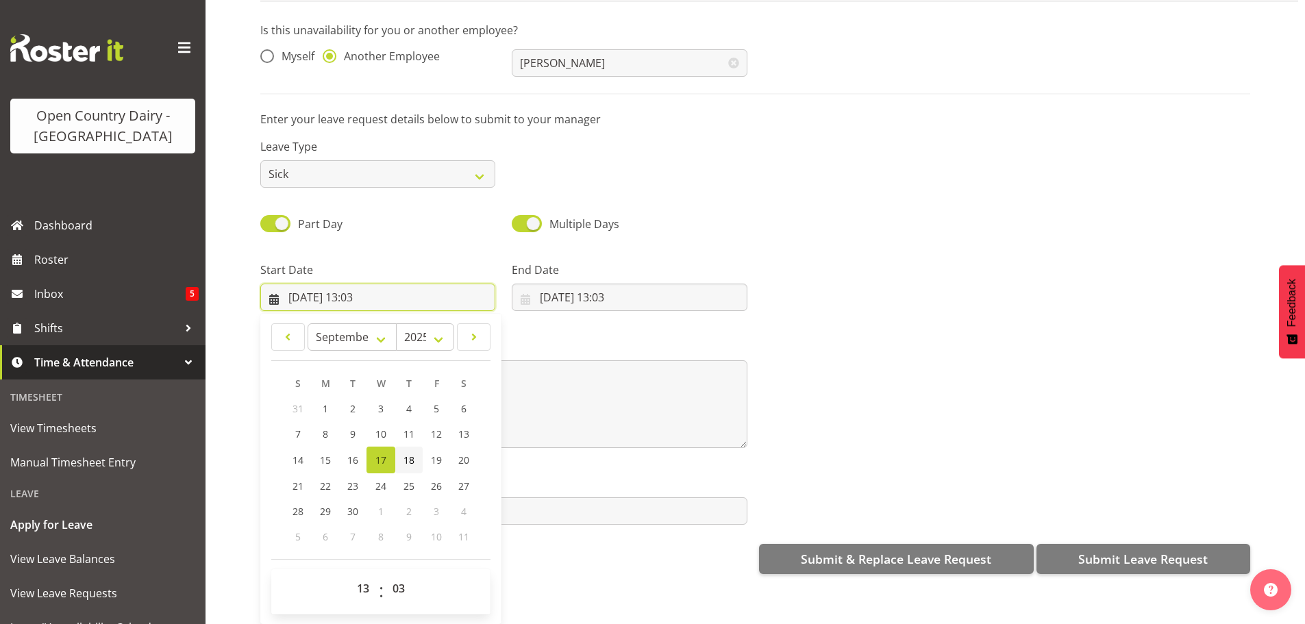
scroll to position [71, 0]
click at [365, 582] on select "00 01 02 03 04 05 06 07 08 09 10 11 12 13 14 15 16 17 18 19 20 21 22 23" at bounding box center [364, 588] width 31 height 27
select select "16"
click at [349, 575] on select "00 01 02 03 04 05 06 07 08 09 10 11 12 13 14 15 16 17 18 19 20 21 22 23" at bounding box center [364, 588] width 31 height 27
type input "[DATE] 16:03"
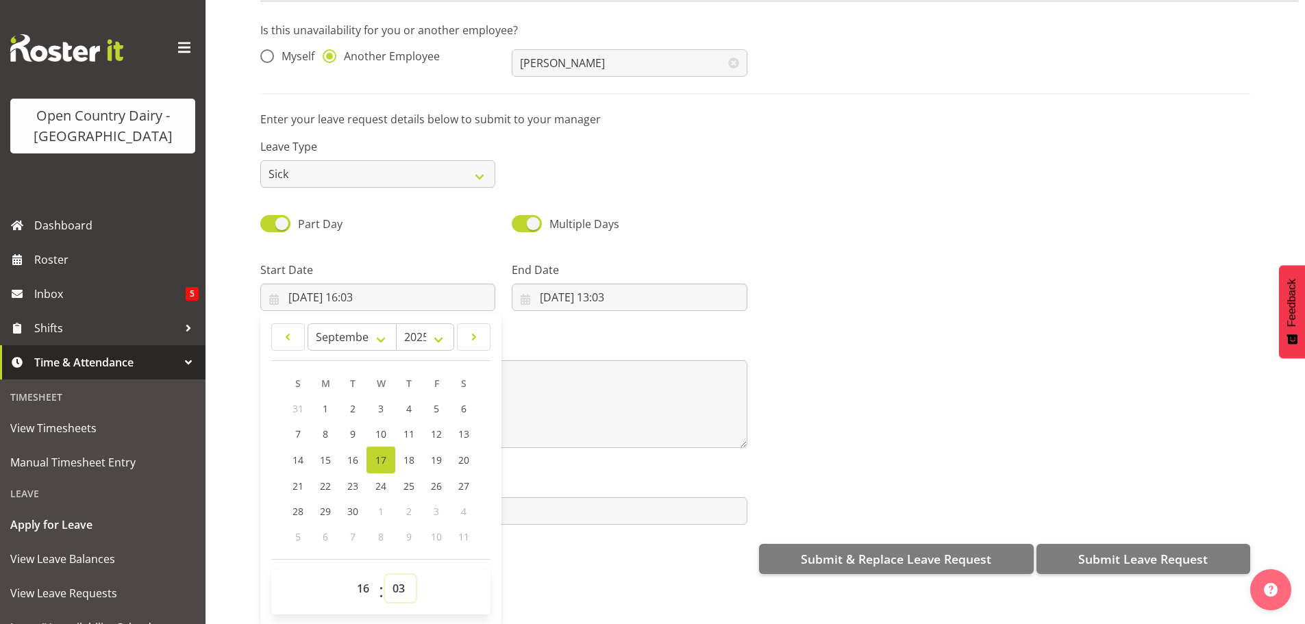
click at [400, 581] on select "00 01 02 03 04 05 06 07 08 09 10 11 12 13 14 15 16 17 18 19 20 21 22 23 24 25 2…" at bounding box center [400, 588] width 31 height 27
select select "45"
click at [385, 575] on select "00 01 02 03 04 05 06 07 08 09 10 11 12 13 14 15 16 17 18 19 20 21 22 23 24 25 2…" at bounding box center [400, 588] width 31 height 27
type input "17/09/2025, 16:45"
click at [576, 582] on div "Submit a Leave Request Is this unavailability for you or another employee? Myse…" at bounding box center [754, 300] width 1099 height 647
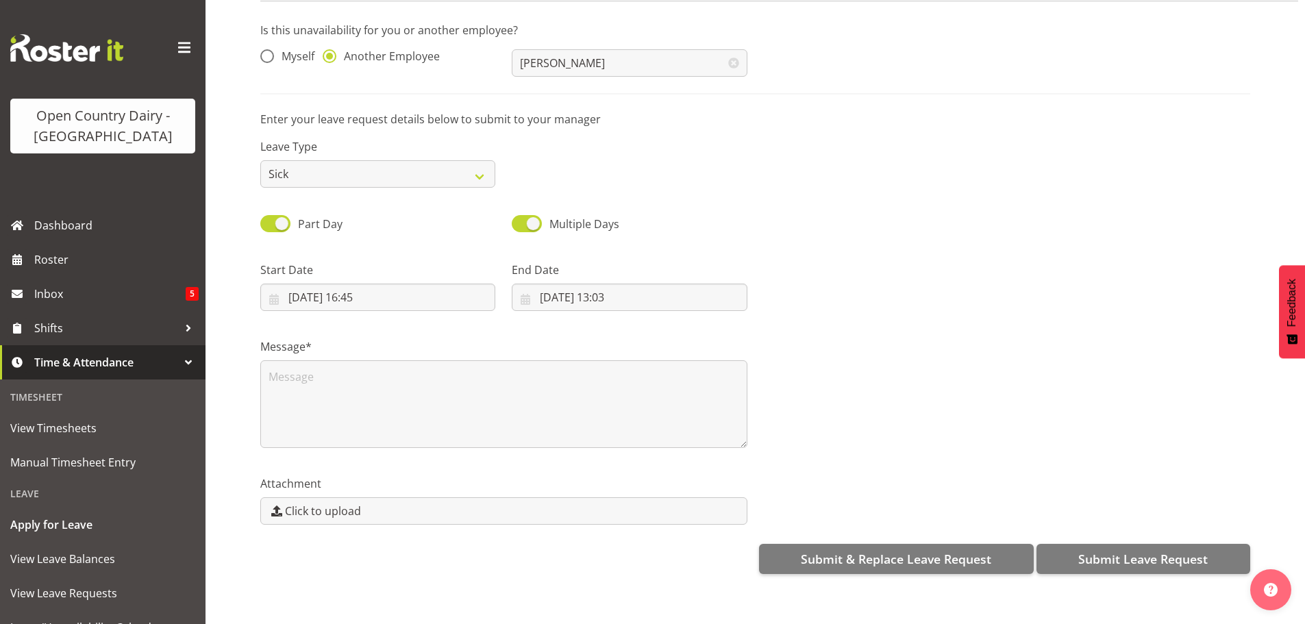
scroll to position [0, 0]
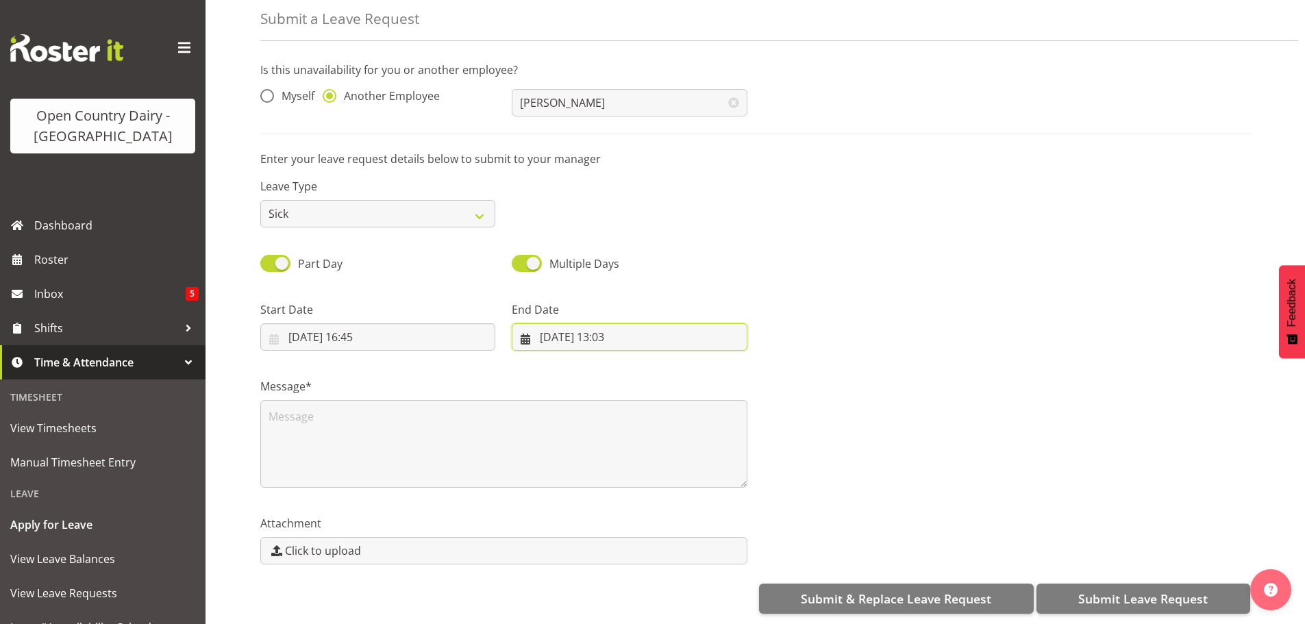
click at [548, 332] on input "17/09/2025, 13:03" at bounding box center [629, 336] width 235 height 27
click at [689, 493] on span "19" at bounding box center [687, 499] width 11 height 13
type input "19/09/2025, 13:03"
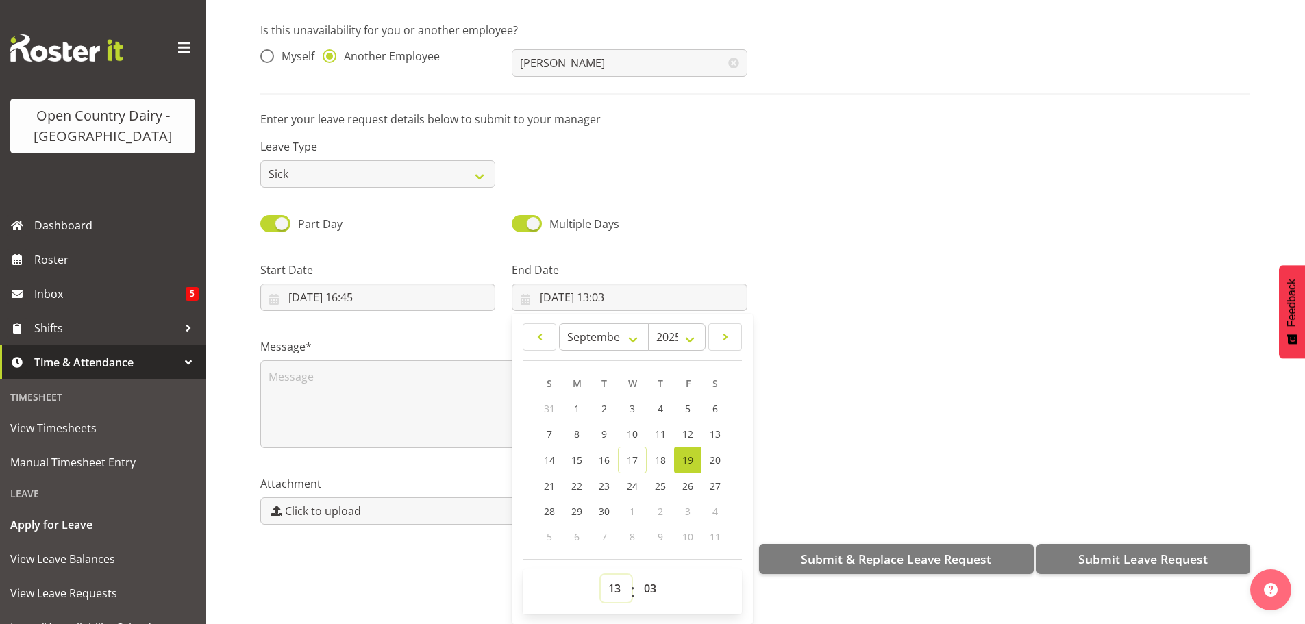
click at [613, 579] on select "00 01 02 03 04 05 06 07 08 09 10 11 12 13 14 15 16 17 18 19 20 21 22 23" at bounding box center [616, 588] width 31 height 27
select select "4"
click at [601, 575] on select "00 01 02 03 04 05 06 07 08 09 10 11 12 13 14 15 16 17 18 19 20 21 22 23" at bounding box center [616, 588] width 31 height 27
type input "19/09/2025, 04:03"
click at [655, 580] on select "00 01 02 03 04 05 06 07 08 09 10 11 12 13 14 15 16 17 18 19 20 21 22 23 24 25 2…" at bounding box center [651, 588] width 31 height 27
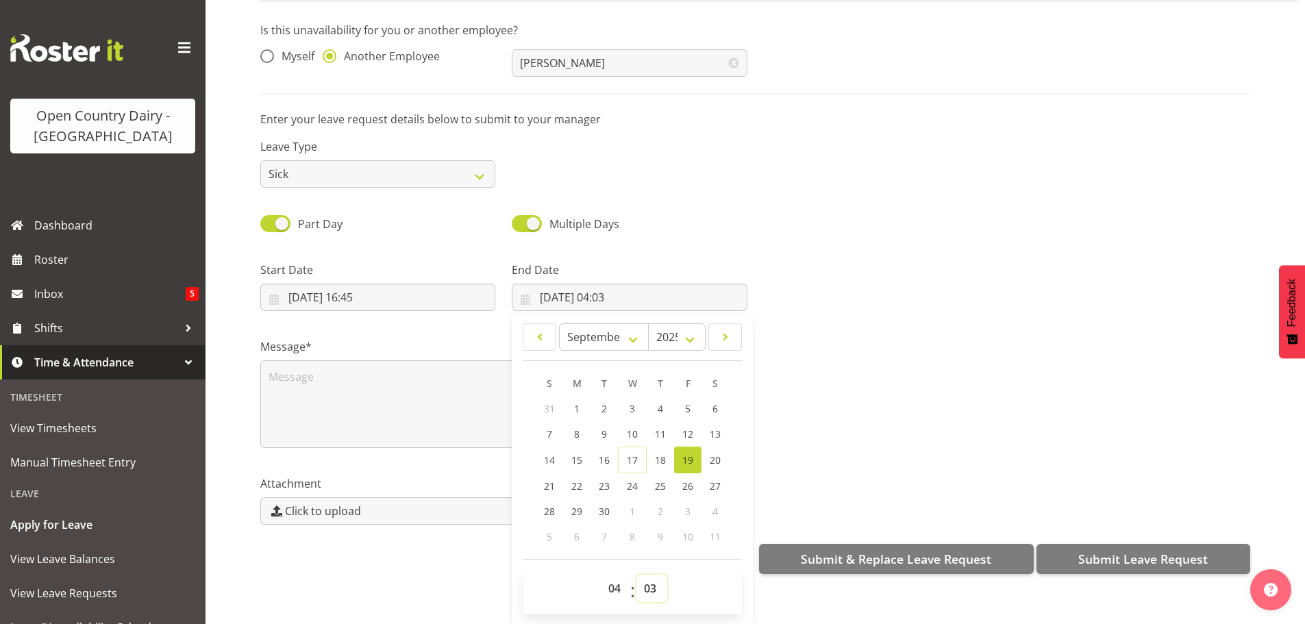
select select "0"
click at [636, 575] on select "00 01 02 03 04 05 06 07 08 09 10 11 12 13 14 15 16 17 18 19 20 21 22 23 24 25 2…" at bounding box center [651, 588] width 31 height 27
type input "19/09/2025, 04:00"
click at [381, 587] on div "Submit a Leave Request Is this unavailability for you or another employee? Myse…" at bounding box center [754, 300] width 1099 height 647
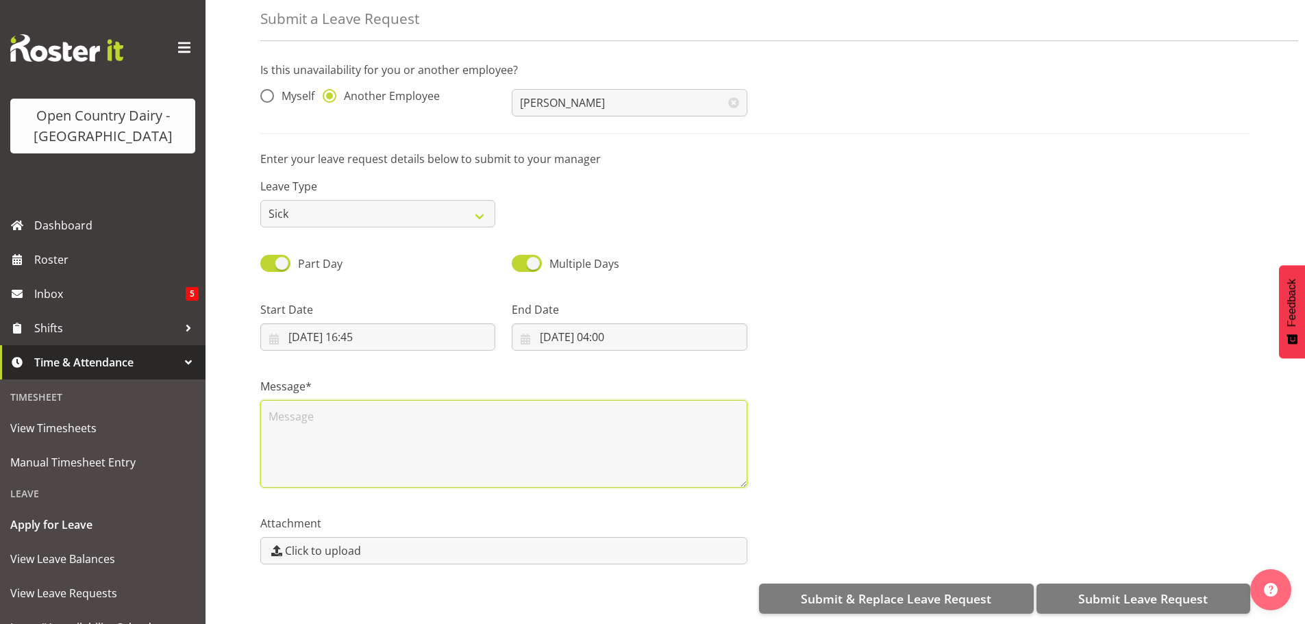
click at [293, 435] on textarea at bounding box center [503, 444] width 487 height 88
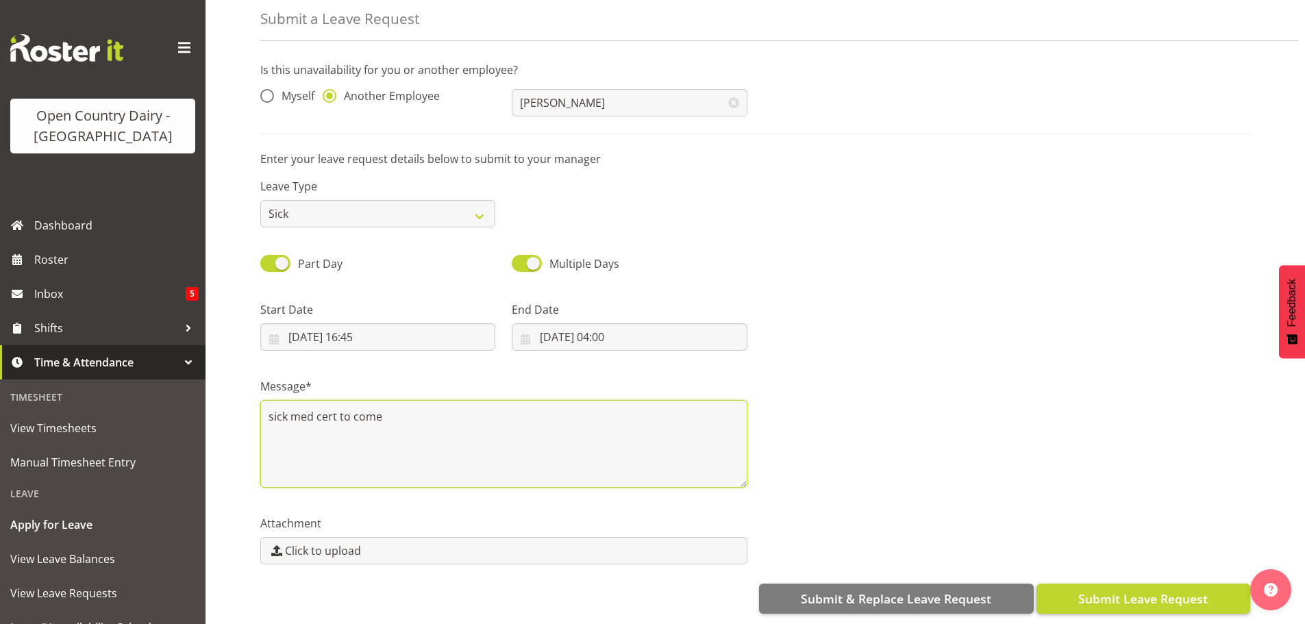
type textarea "sick med cert to come"
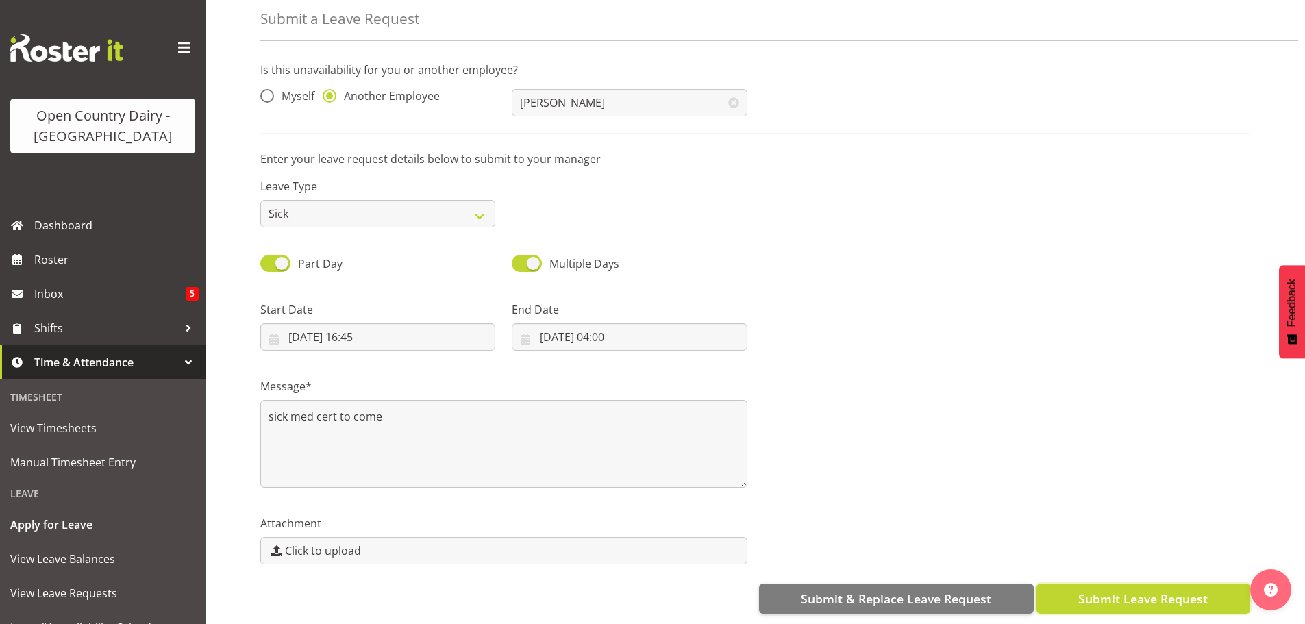
click at [1140, 590] on span "Submit Leave Request" at bounding box center [1142, 599] width 129 height 18
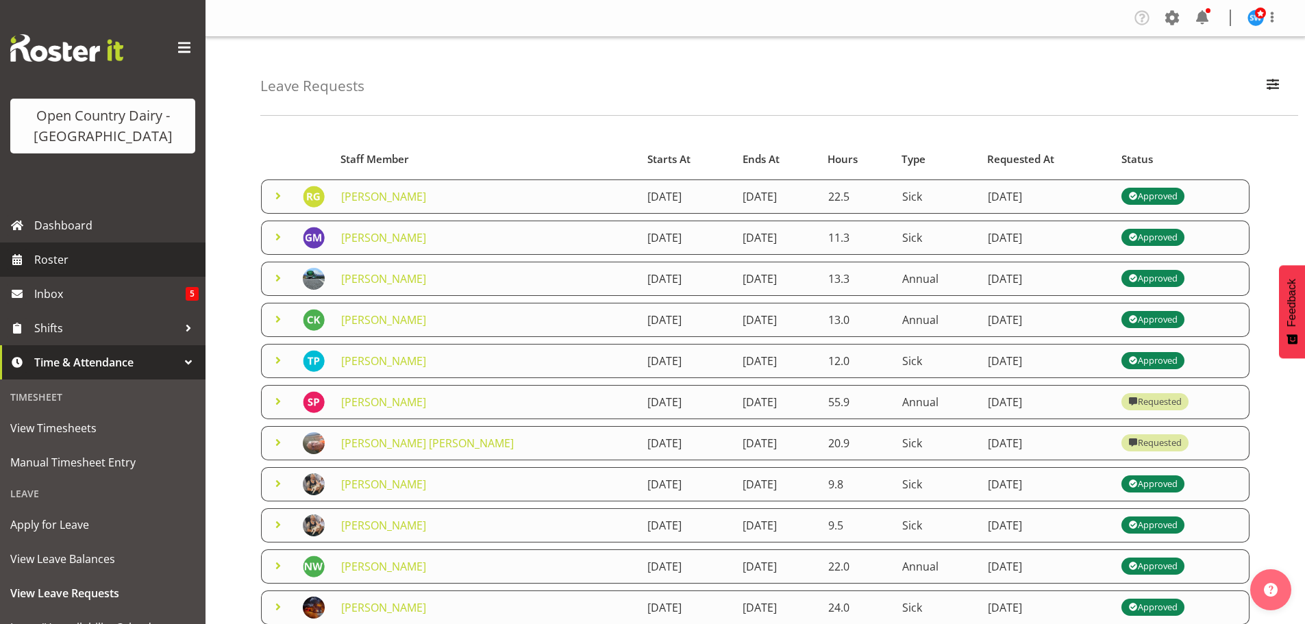
click at [44, 262] on span "Roster" at bounding box center [116, 259] width 164 height 21
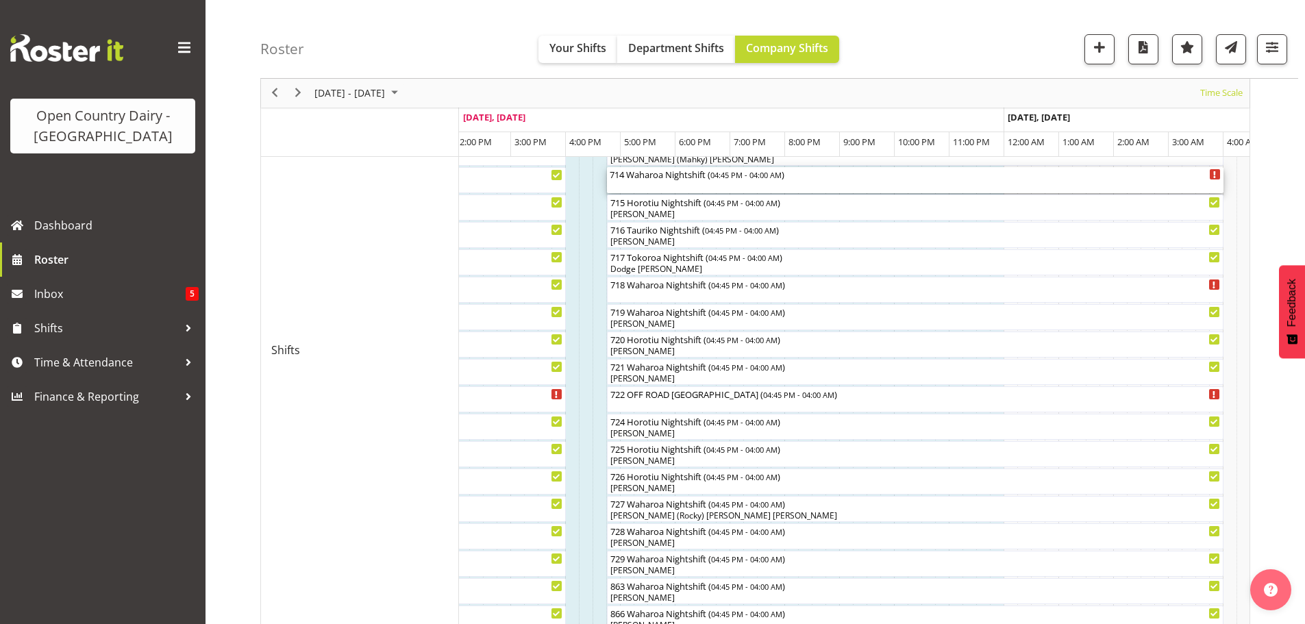
click at [646, 185] on div "714 Waharoa Nightshift ( 04:45 PM - 04:00 AM )" at bounding box center [915, 180] width 611 height 26
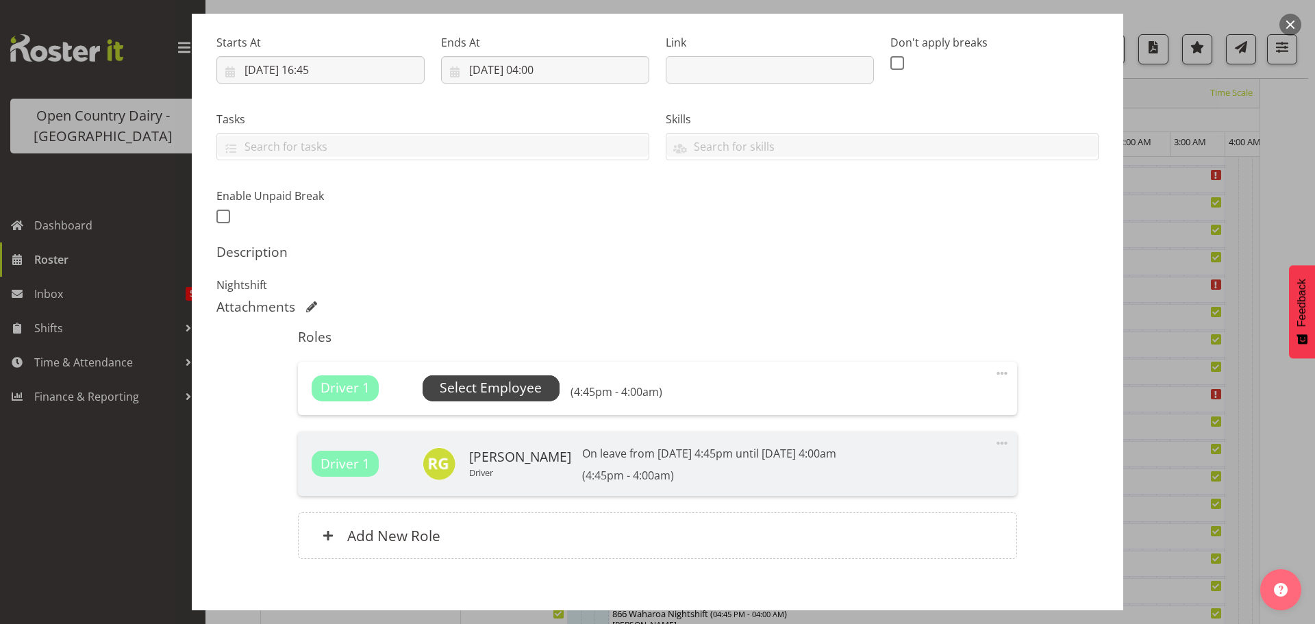
click at [463, 390] on span "Select Employee" at bounding box center [491, 388] width 102 height 20
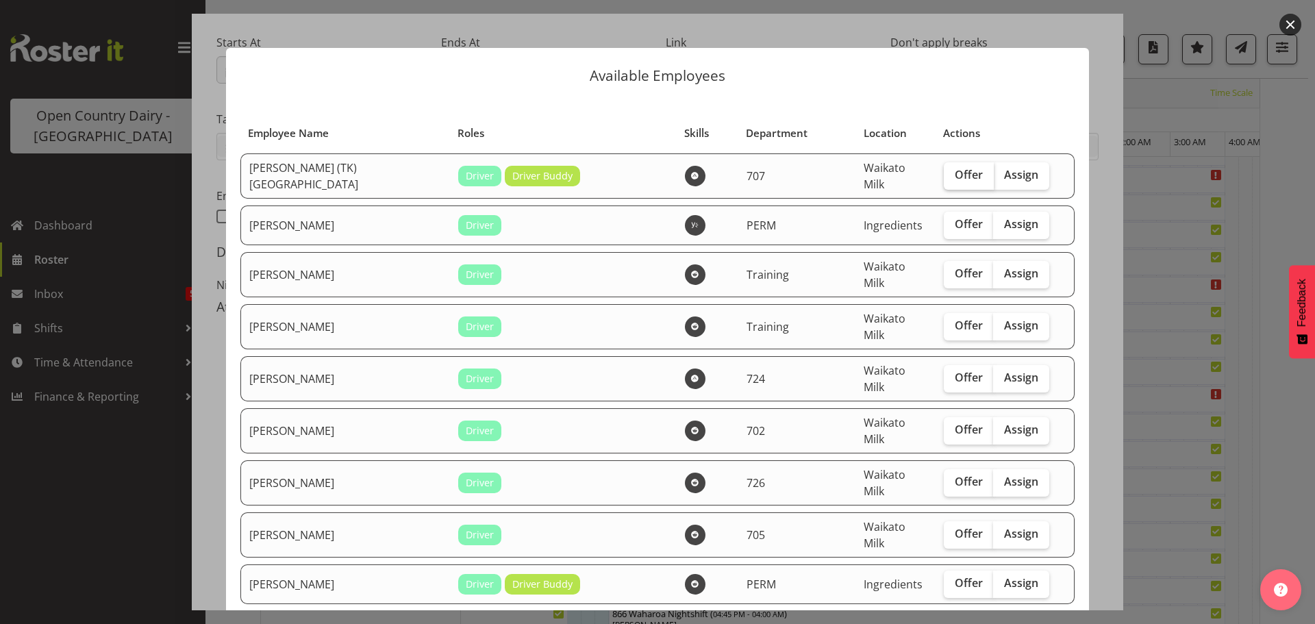
click at [955, 179] on span "Offer" at bounding box center [969, 175] width 28 height 14
click at [949, 179] on input "Offer" at bounding box center [948, 175] width 9 height 9
checkbox input "true"
click at [955, 423] on span "Offer" at bounding box center [969, 430] width 28 height 14
click at [944, 425] on input "Offer" at bounding box center [948, 429] width 9 height 9
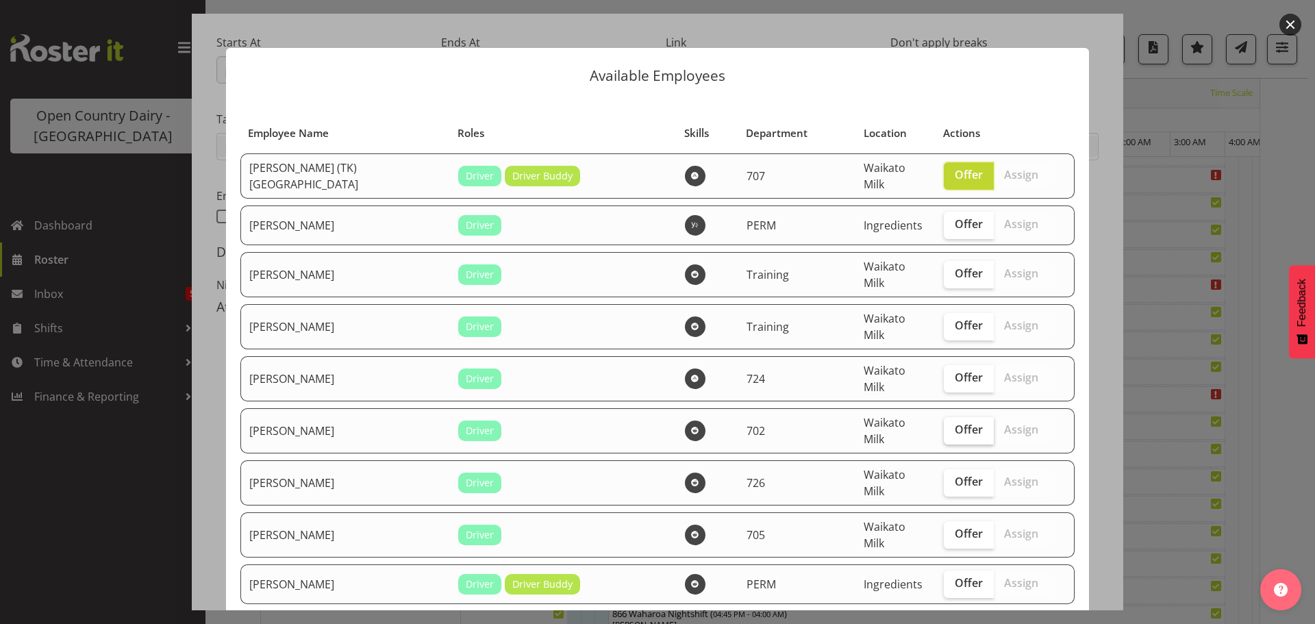
checkbox input "true"
click at [955, 527] on span "Offer" at bounding box center [969, 534] width 28 height 14
click at [953, 529] on input "Offer" at bounding box center [948, 533] width 9 height 9
checkbox input "true"
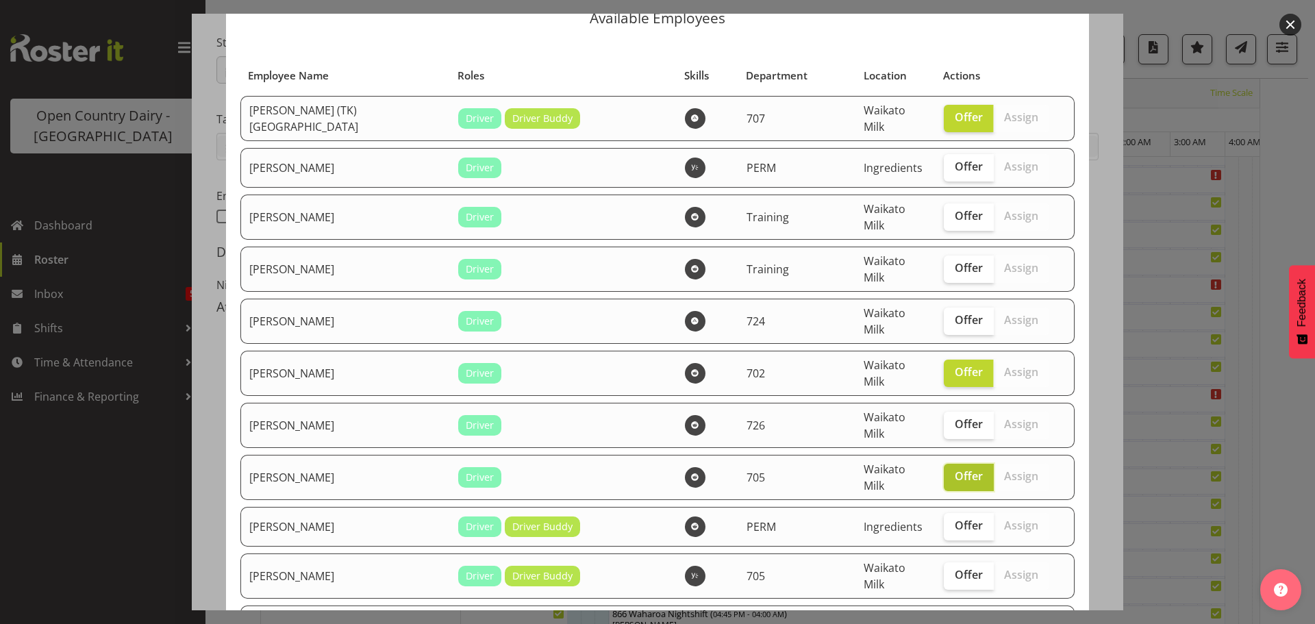
scroll to position [137, 0]
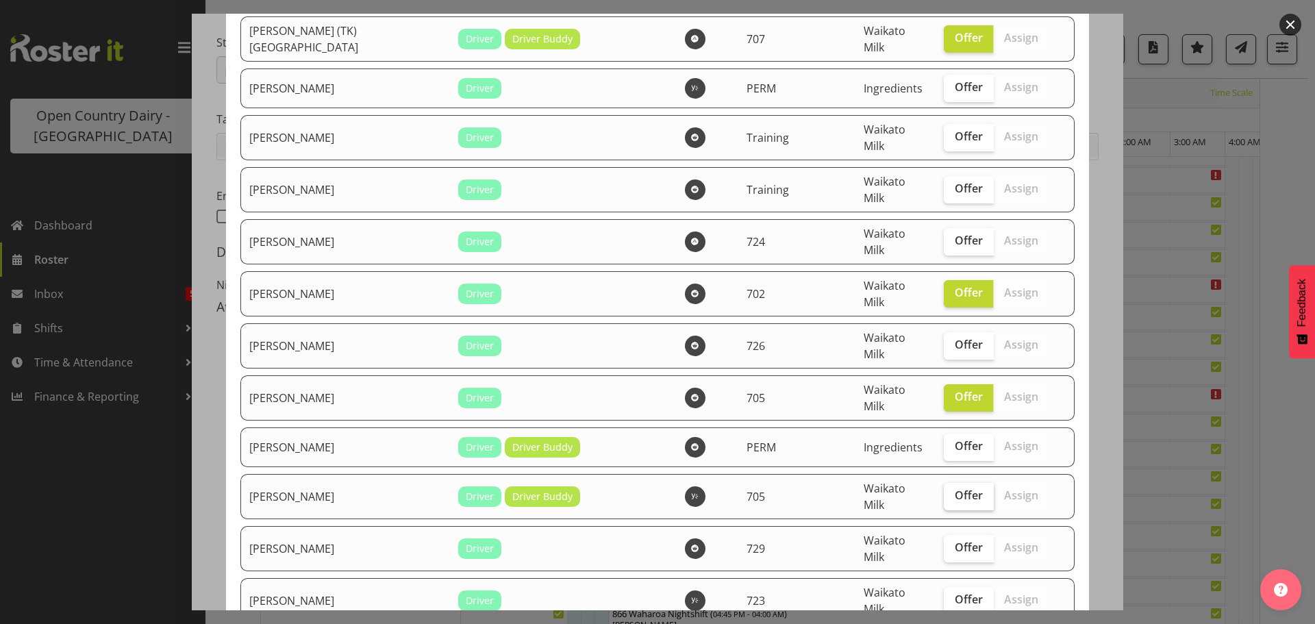
click at [955, 488] on span "Offer" at bounding box center [969, 495] width 28 height 14
click at [944, 491] on input "Offer" at bounding box center [948, 495] width 9 height 9
checkbox input "true"
click at [955, 540] on span "Offer" at bounding box center [969, 547] width 28 height 14
click at [944, 543] on input "Offer" at bounding box center [948, 547] width 9 height 9
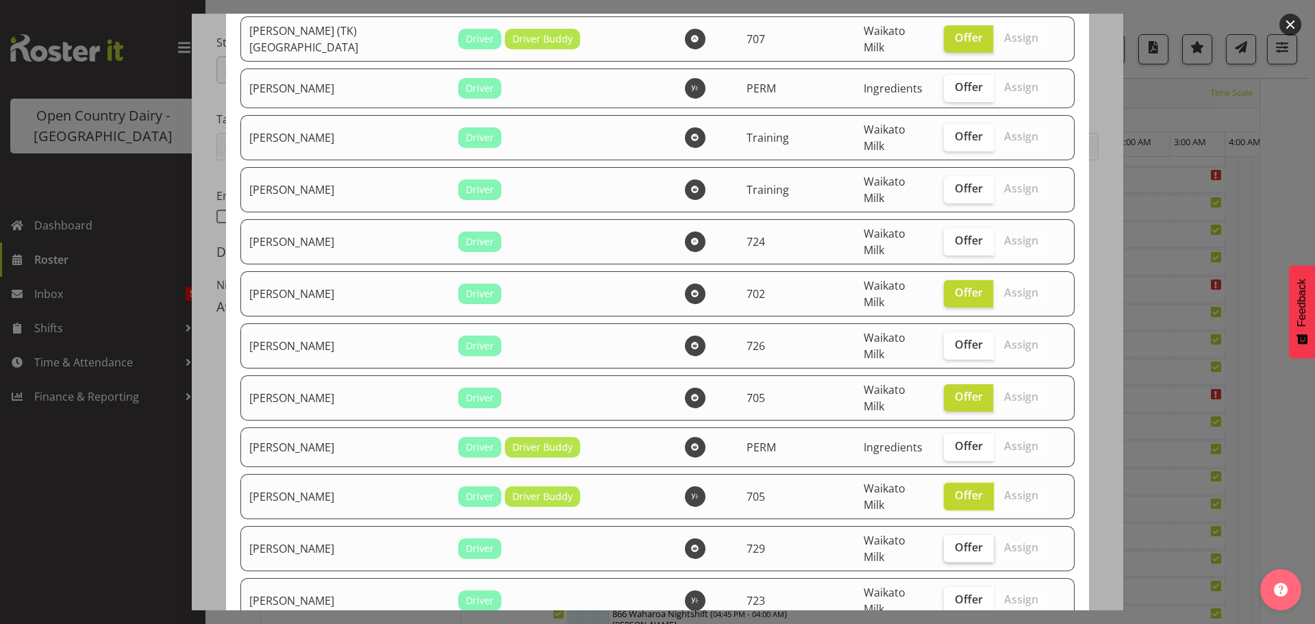
checkbox input "true"
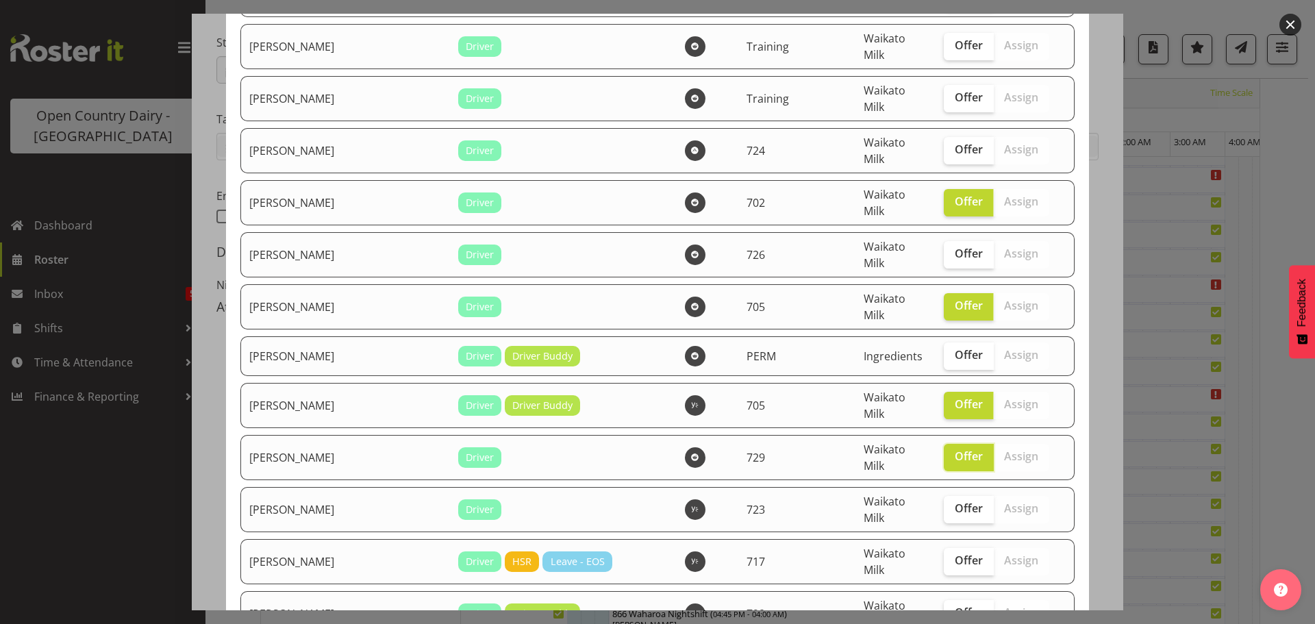
scroll to position [342, 0]
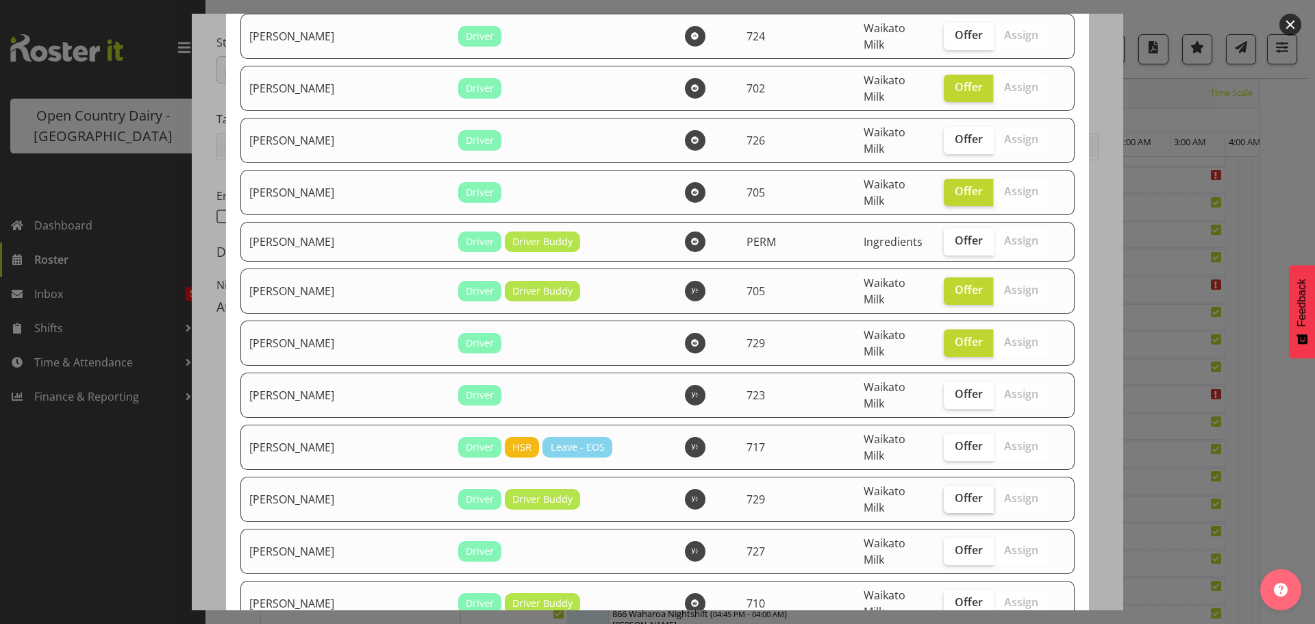
click at [955, 491] on span "Offer" at bounding box center [969, 498] width 28 height 14
click at [944, 494] on input "Offer" at bounding box center [948, 498] width 9 height 9
checkbox input "true"
click at [955, 543] on span "Offer" at bounding box center [969, 550] width 28 height 14
click at [948, 546] on input "Offer" at bounding box center [948, 550] width 9 height 9
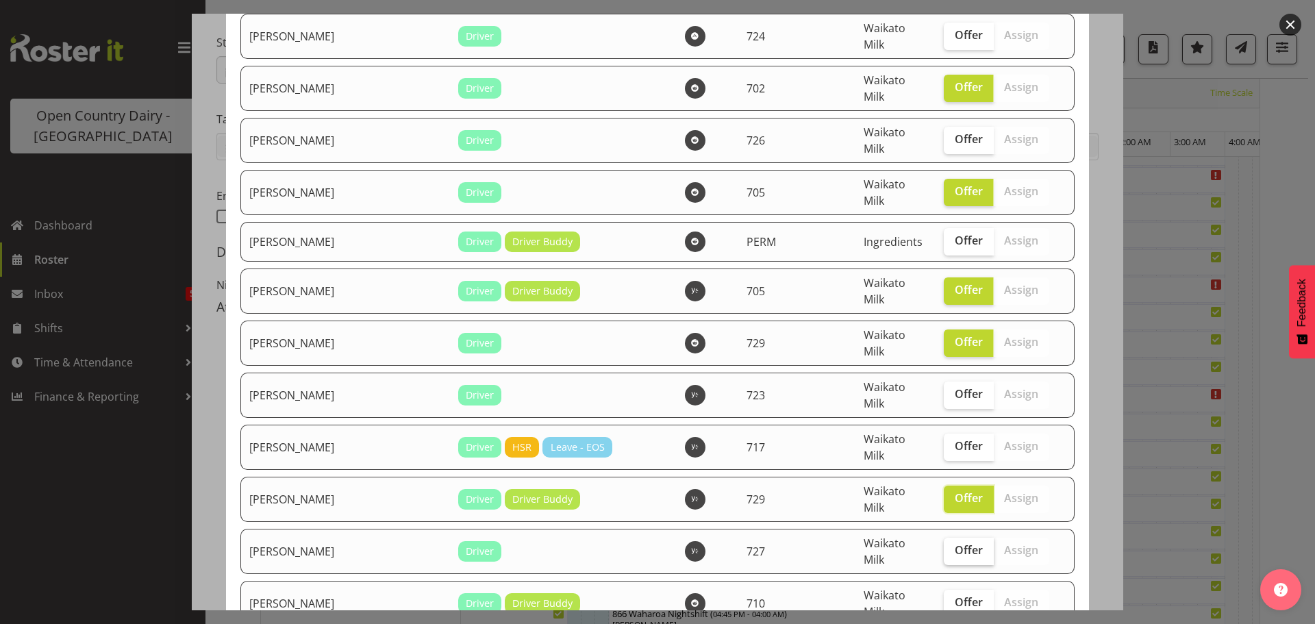
checkbox input "true"
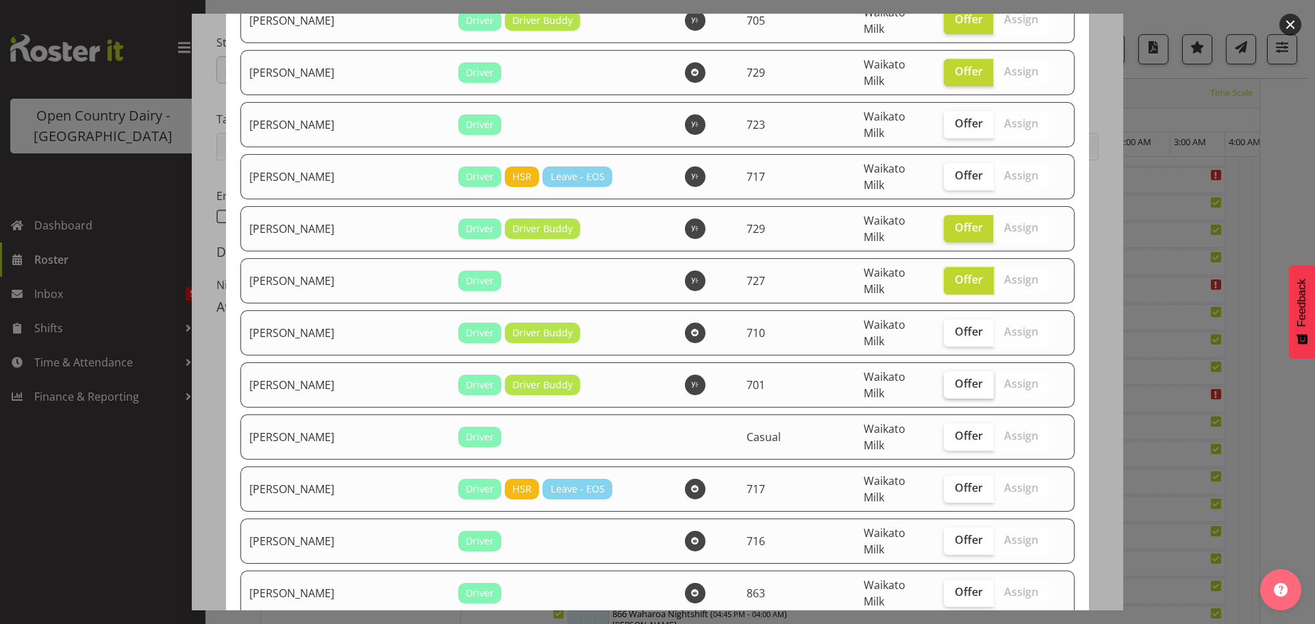
scroll to position [616, 0]
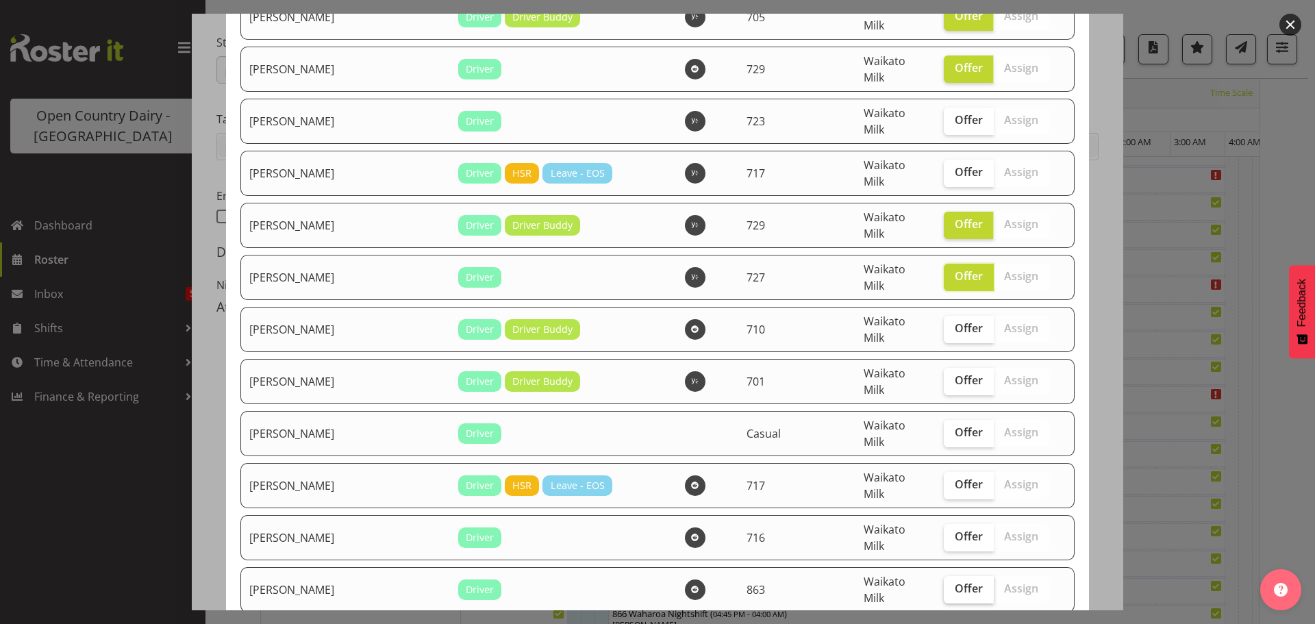
click at [955, 582] on span "Offer" at bounding box center [969, 589] width 28 height 14
click at [944, 584] on input "Offer" at bounding box center [948, 588] width 9 height 9
checkbox input "true"
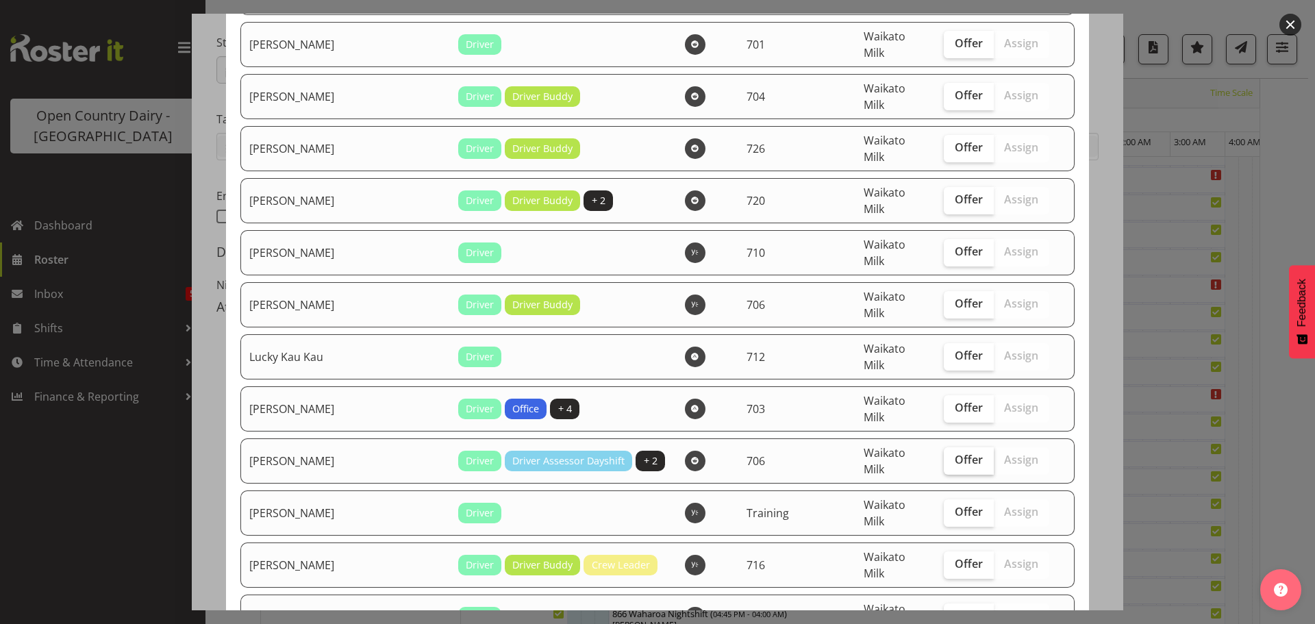
scroll to position [1849, 0]
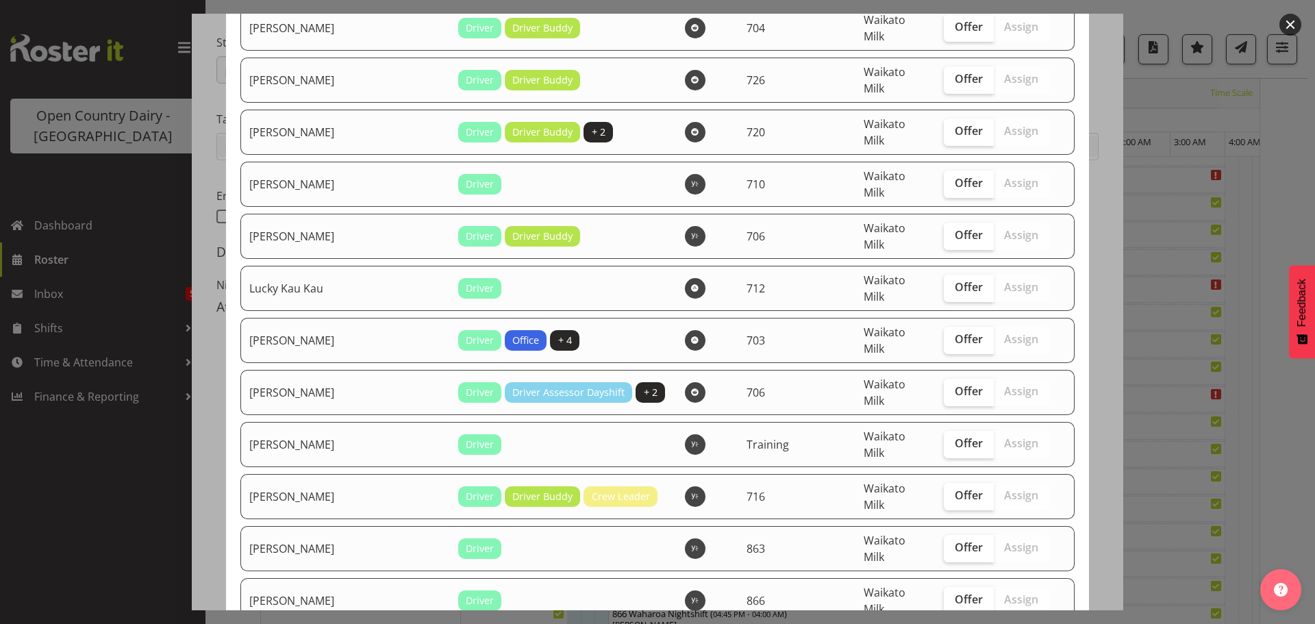
checkbox input "true"
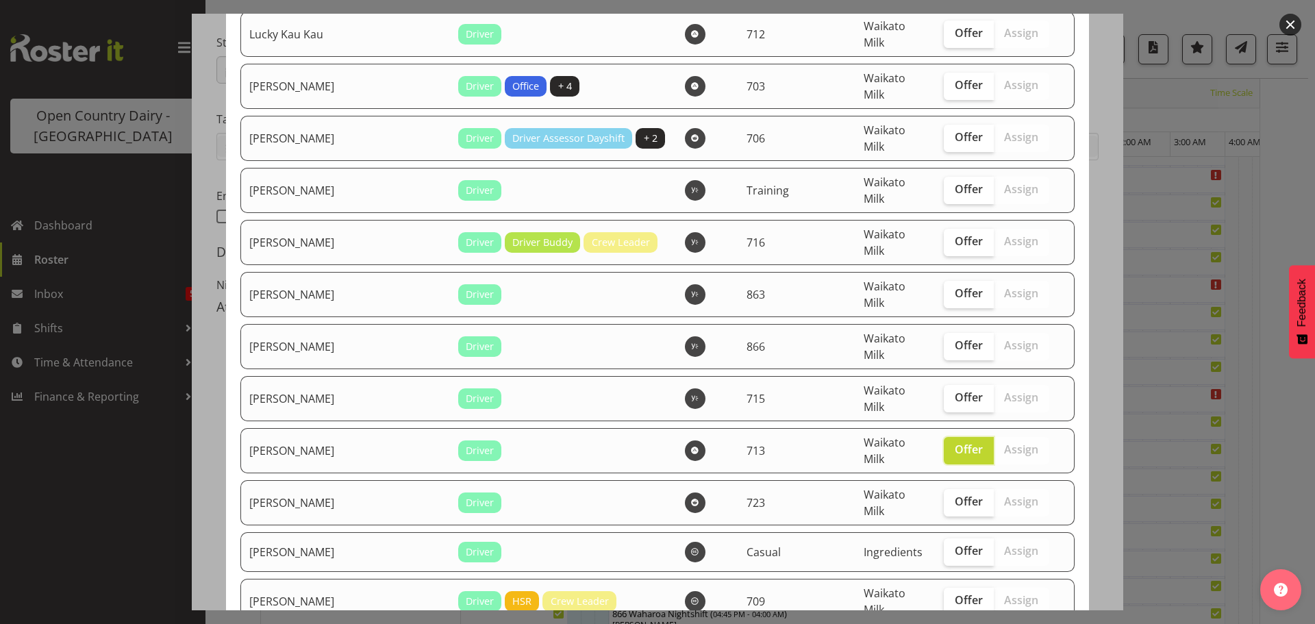
scroll to position [2123, 0]
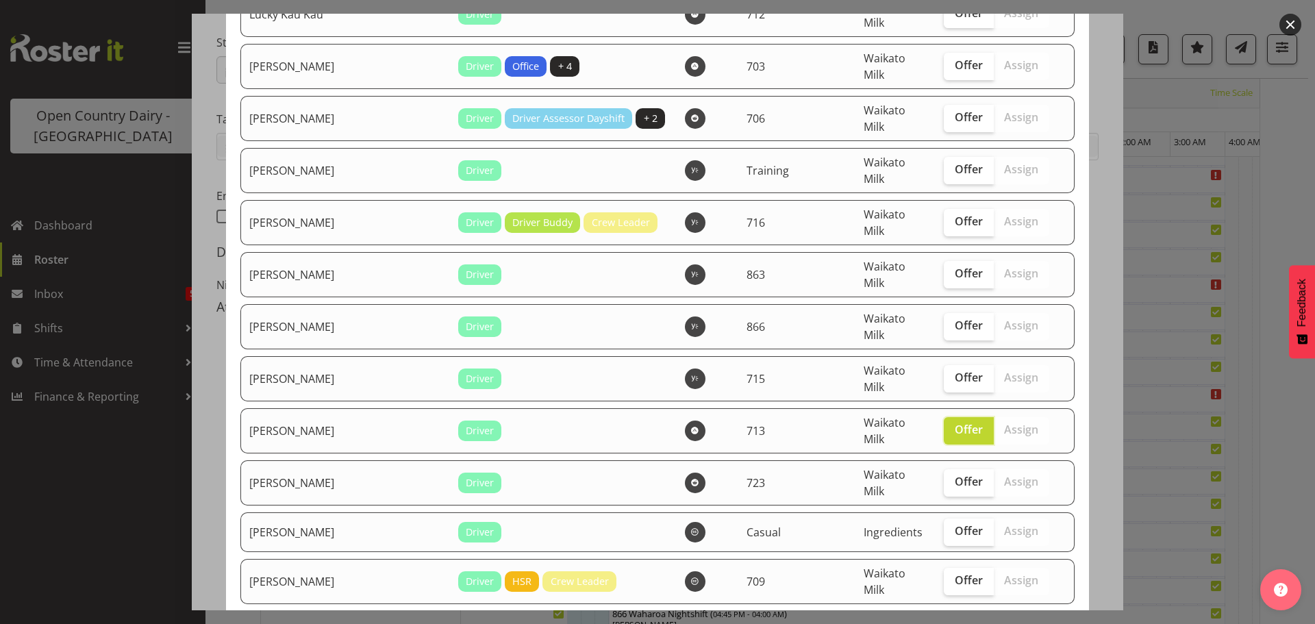
checkbox input "true"
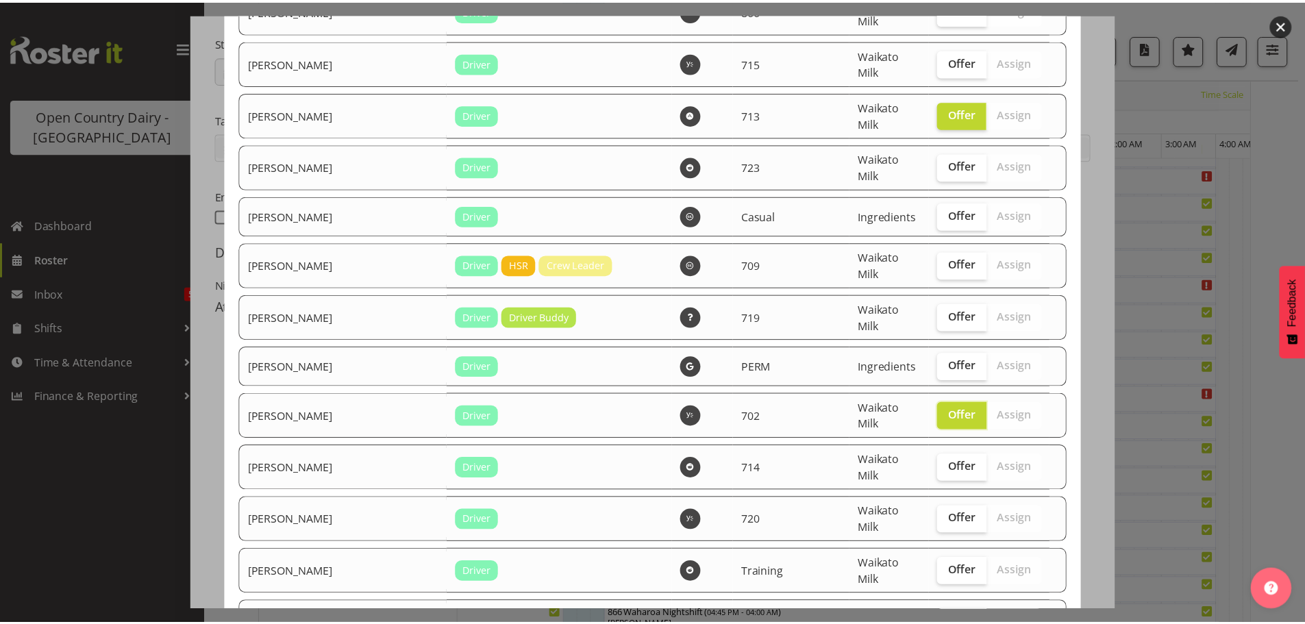
scroll to position [2463, 0]
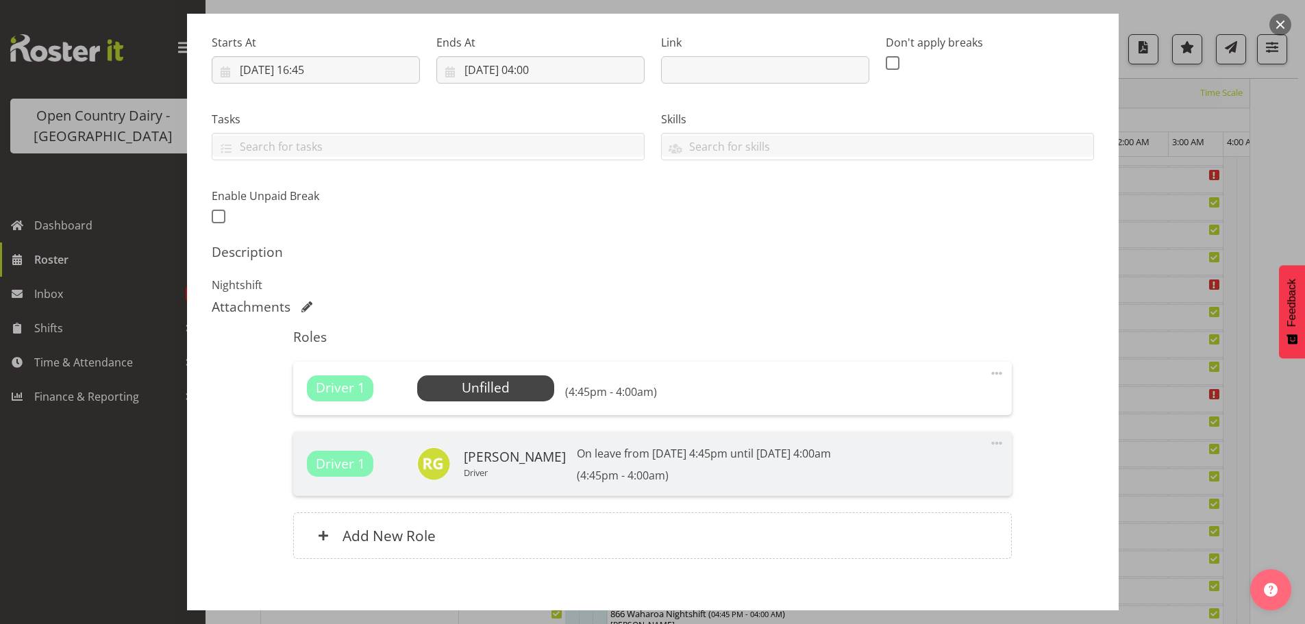
click at [34, 83] on div at bounding box center [652, 312] width 1305 height 624
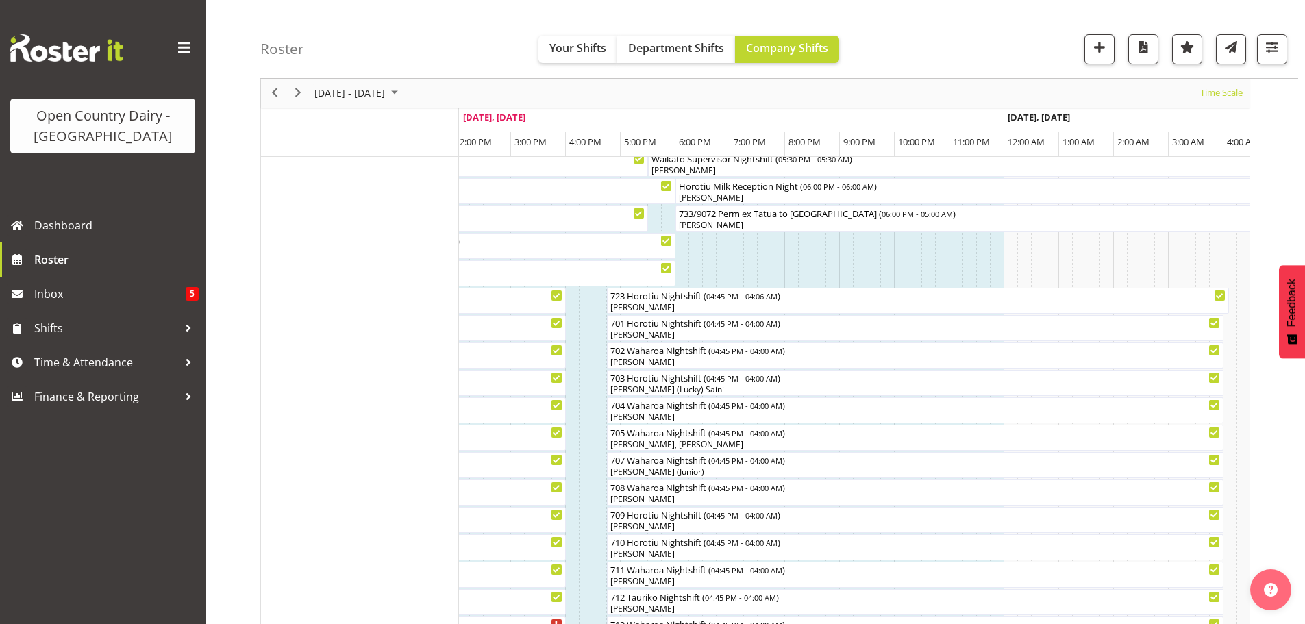
scroll to position [24, 0]
